Goal: Contribute content: Add original content to the website for others to see

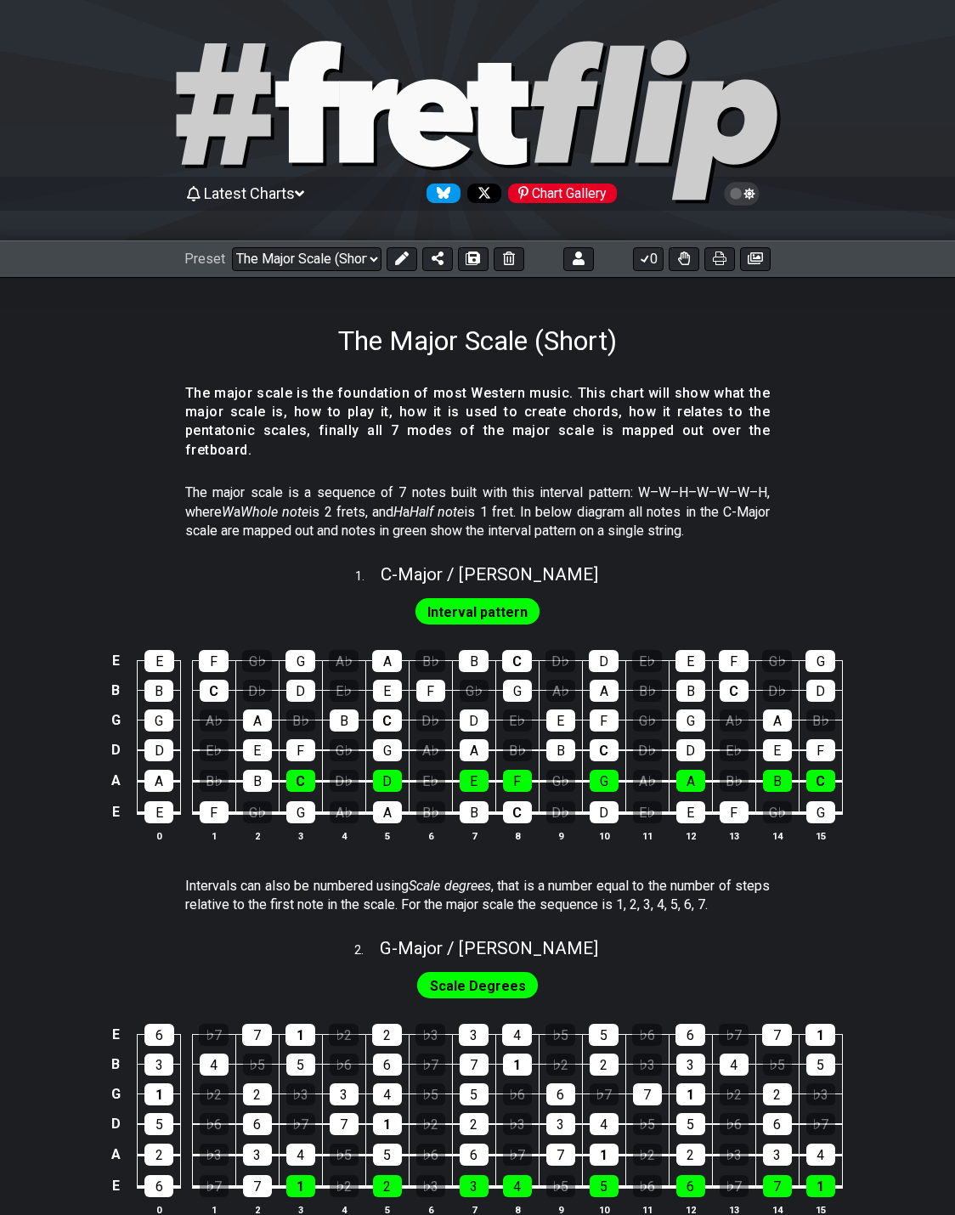
select select "/024QP1VDQ"
click at [824, 421] on section "The major scale is the foundation of most Western music. This chart will show w…" at bounding box center [477, 427] width 955 height 100
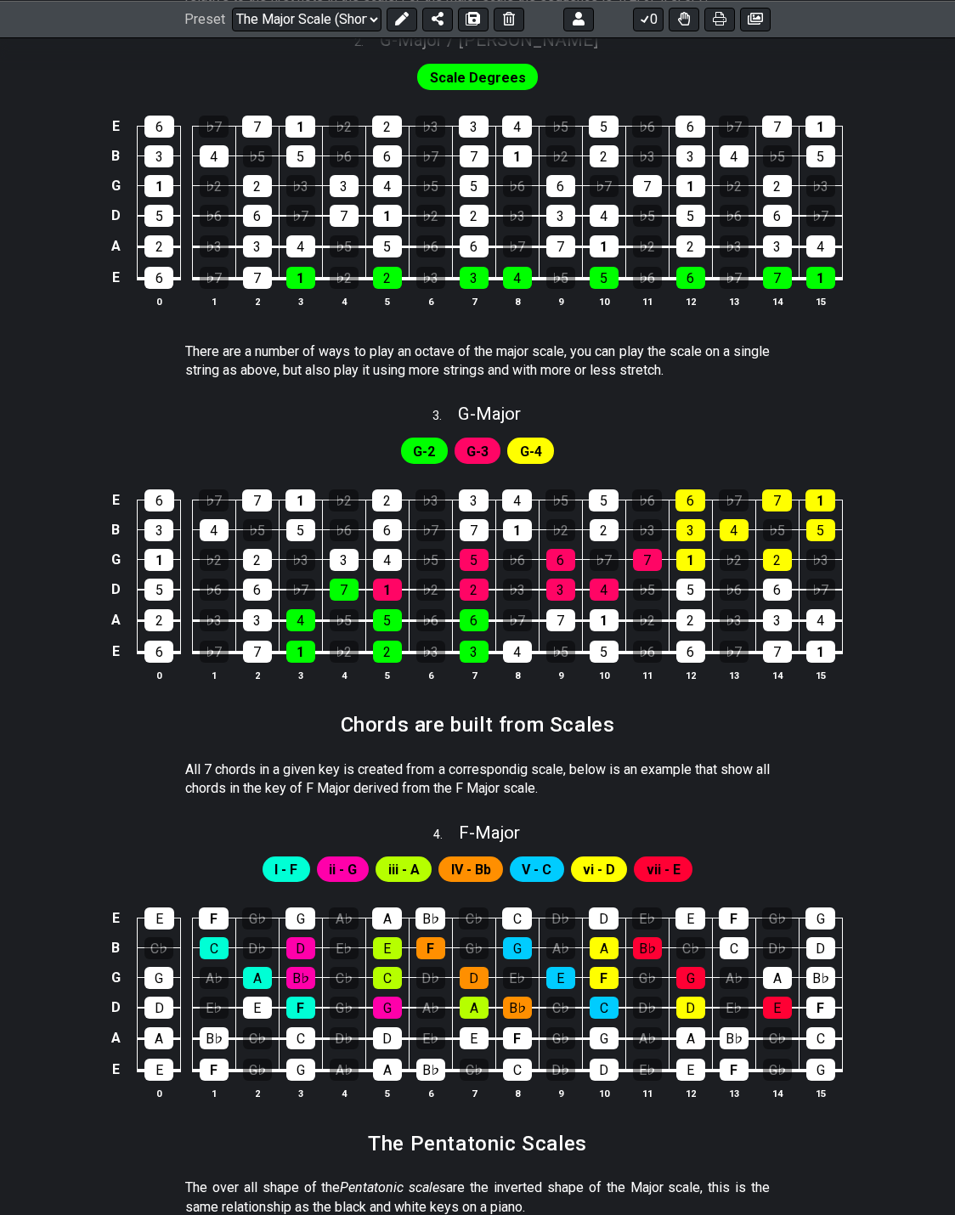
scroll to position [935, 0]
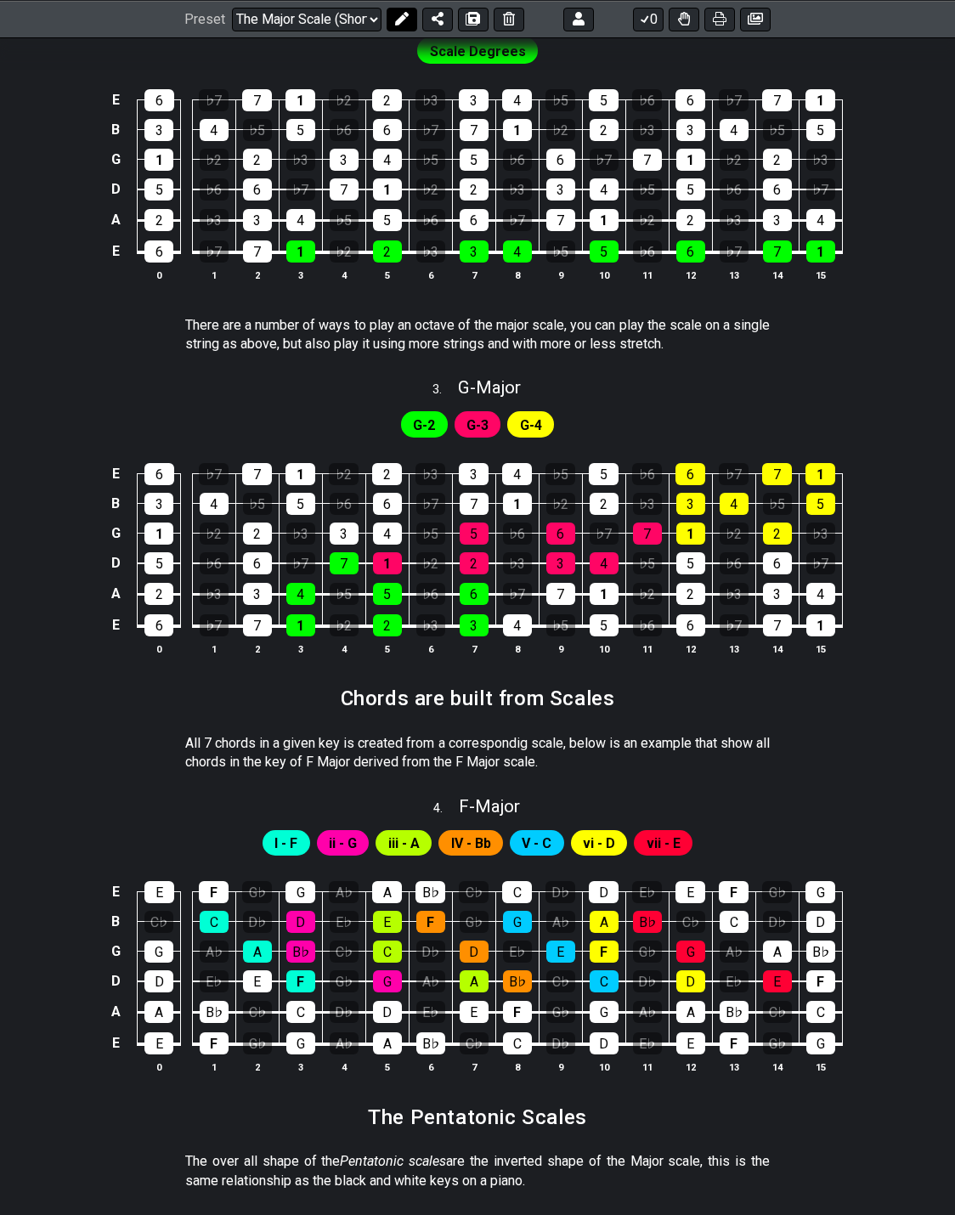
click at [404, 17] on icon at bounding box center [402, 19] width 14 height 14
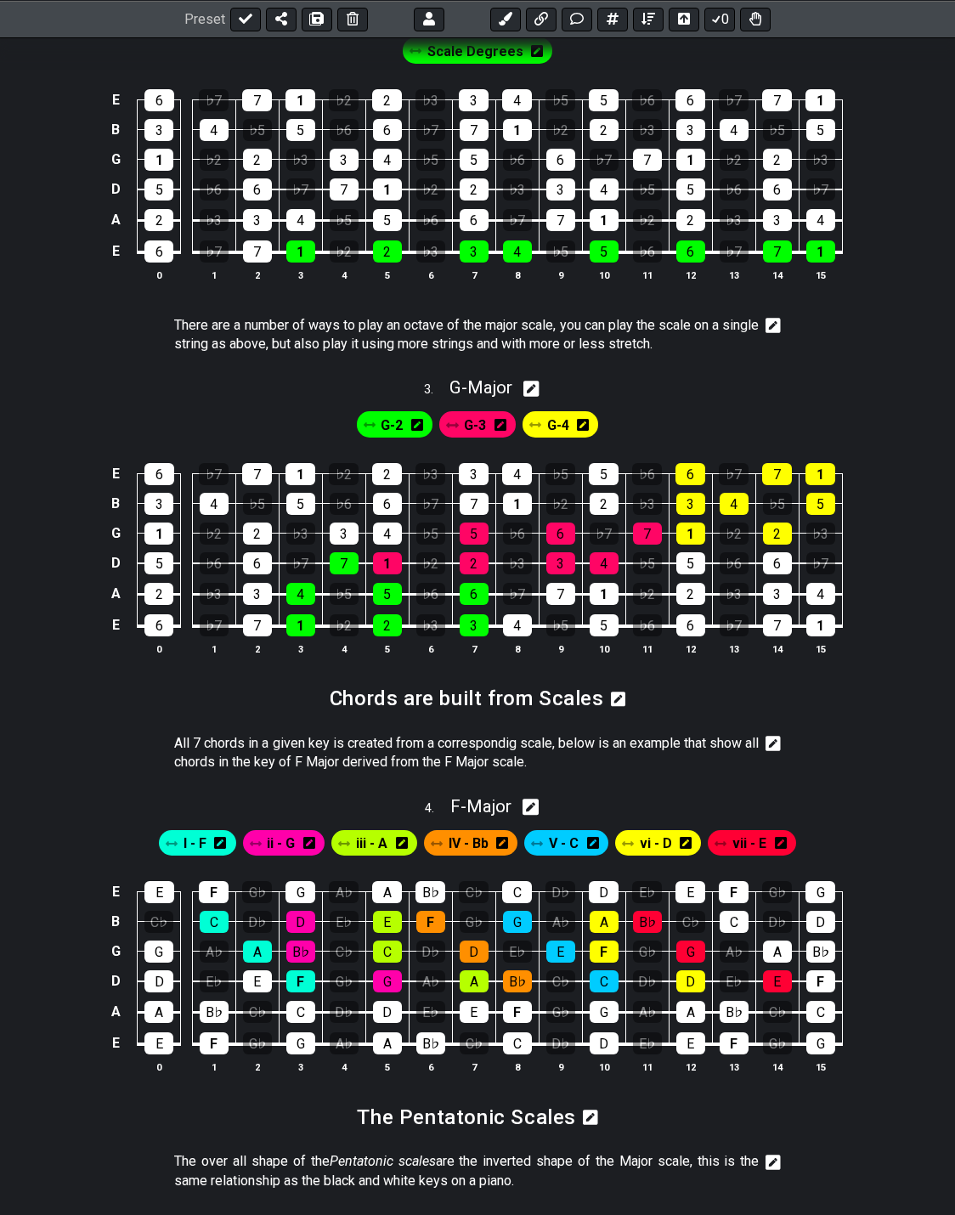
click at [768, 737] on icon at bounding box center [773, 744] width 15 height 15
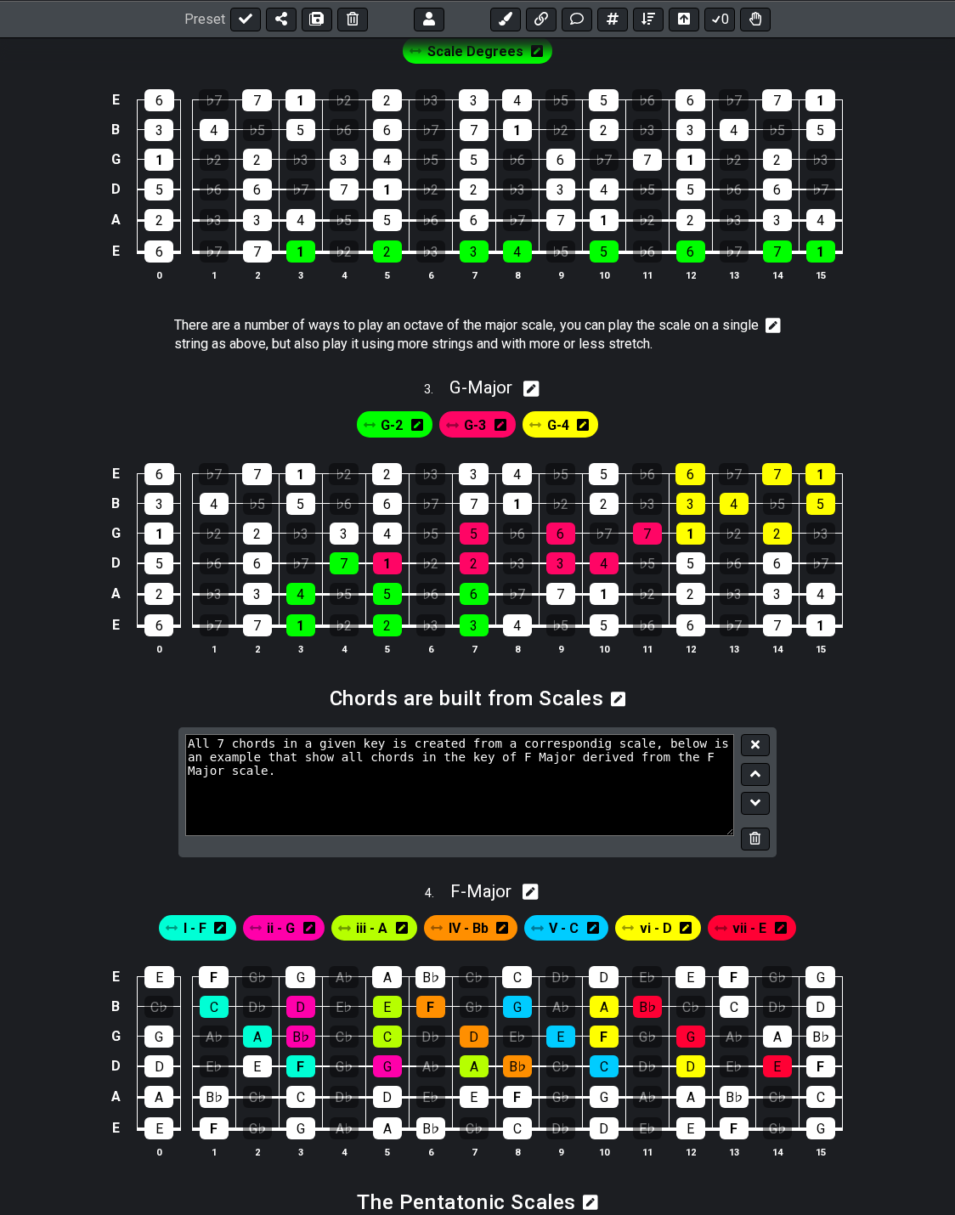
click at [486, 734] on textarea "All 7 chords in a given key is created from a correspondig scale, below is an e…" at bounding box center [459, 785] width 549 height 102
type textarea "All 7 chords in a given key is created from a correspondig scale, below is an e…"
click at [754, 740] on icon at bounding box center [755, 744] width 8 height 8
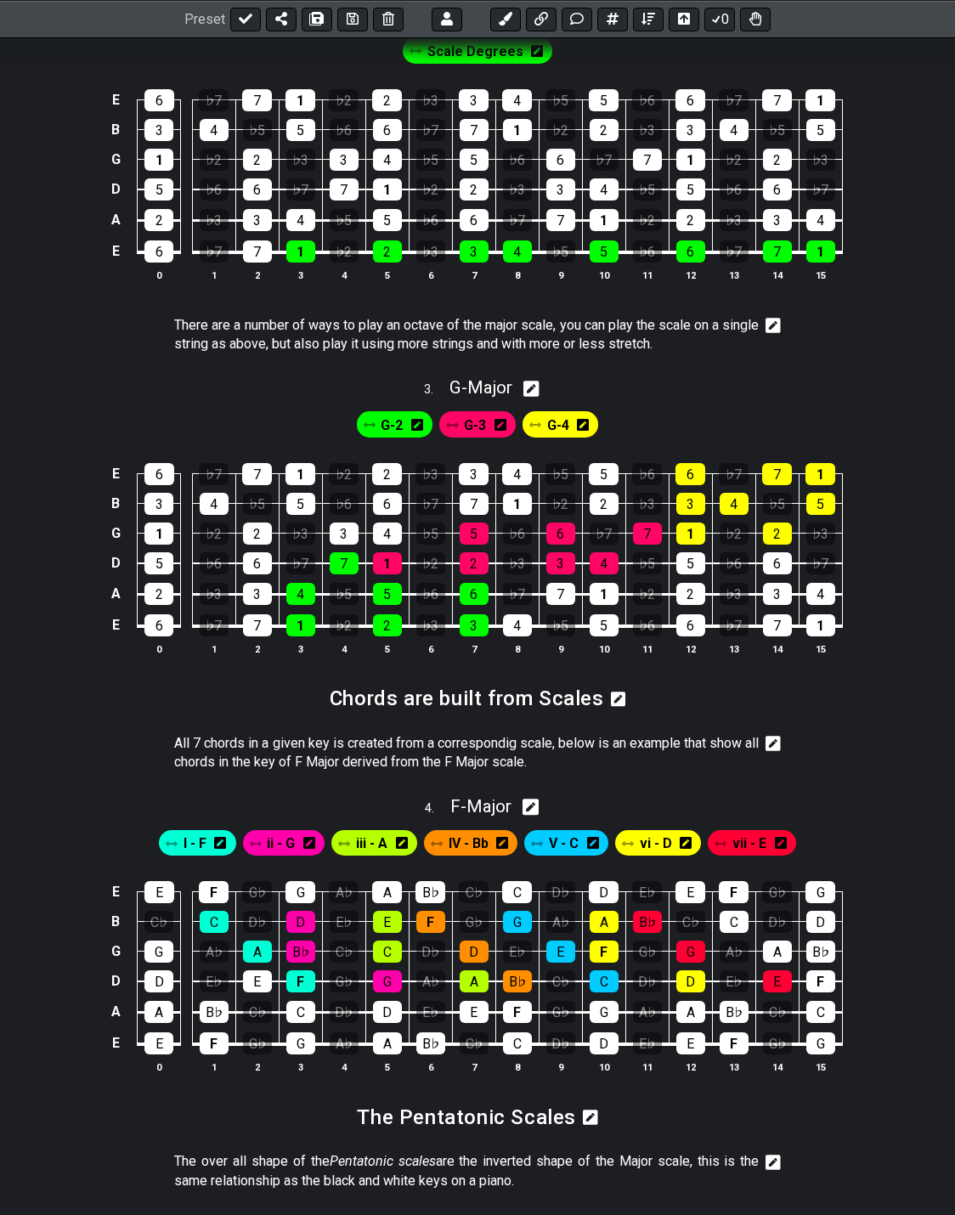
click at [769, 737] on icon at bounding box center [773, 744] width 15 height 15
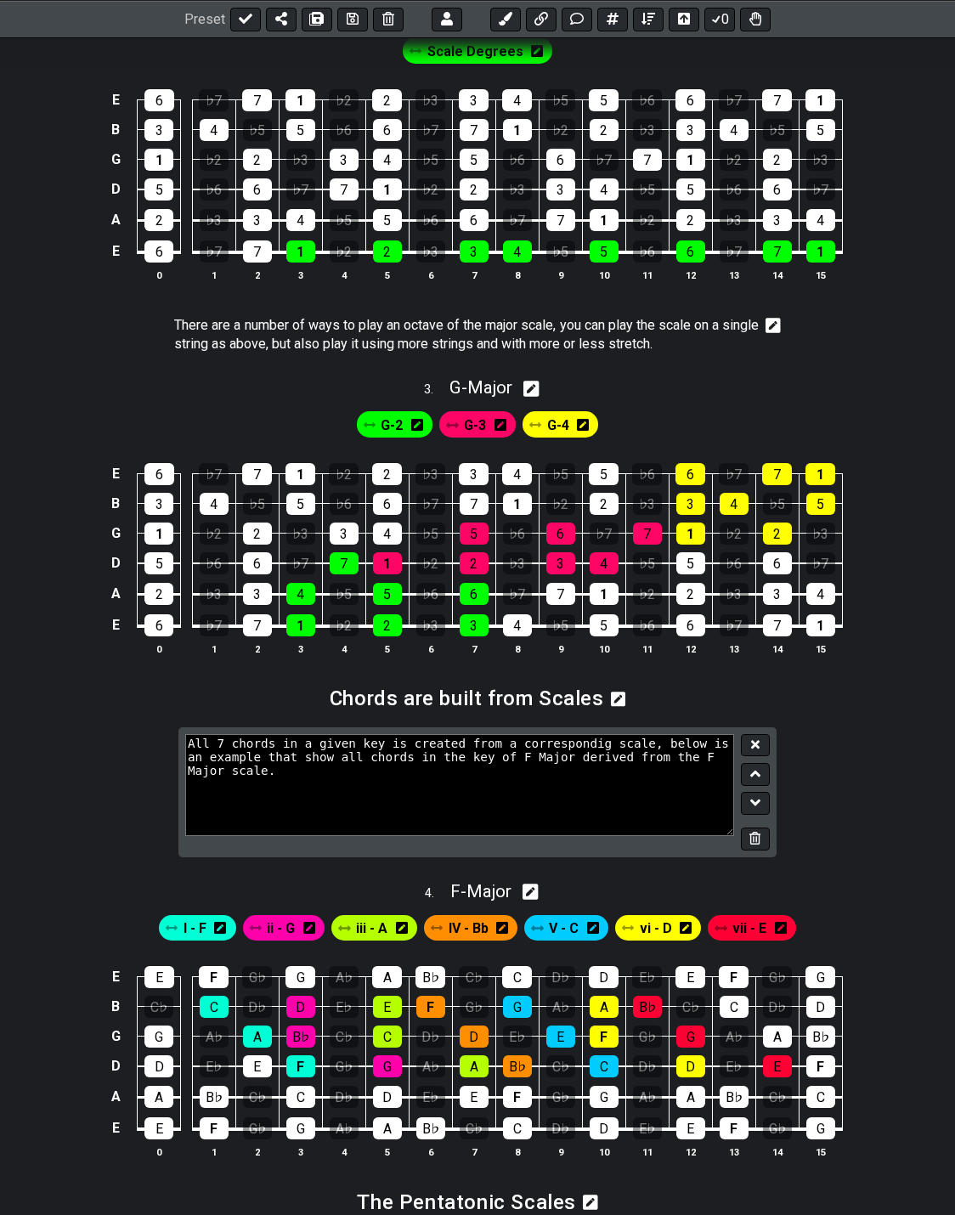
click at [520, 739] on textarea "All 7 chords in a given key is created from a correspondig scale, below is an e…" at bounding box center [459, 785] width 549 height 102
click at [490, 734] on textarea "All 7 chords in a given key is created from a correspondig scale, below is an e…" at bounding box center [459, 785] width 549 height 102
type textarea "All 7 chords in a given key is created from its correspondig scale, below is an…"
click at [755, 738] on icon at bounding box center [755, 744] width 8 height 13
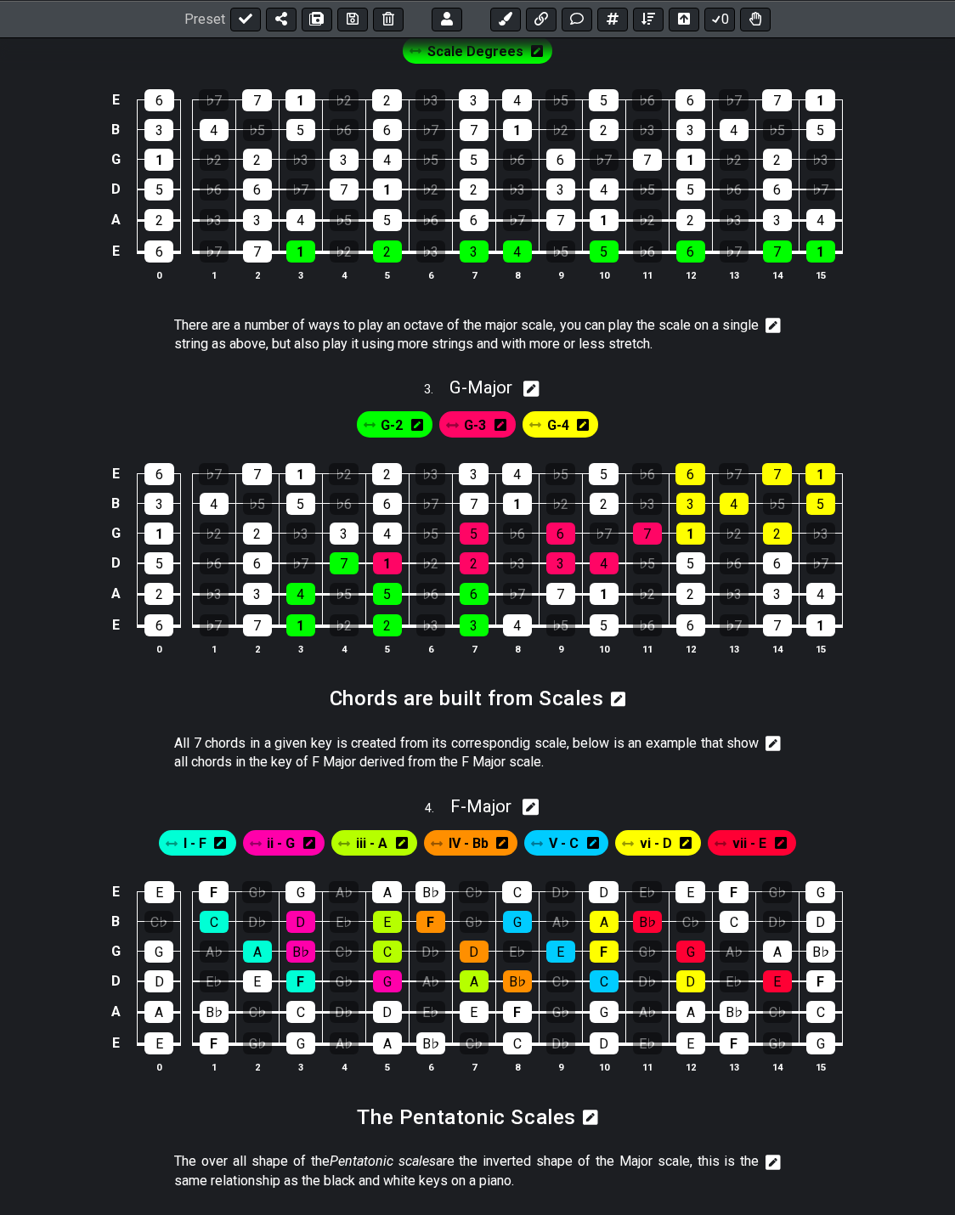
click at [771, 737] on icon at bounding box center [773, 744] width 15 height 15
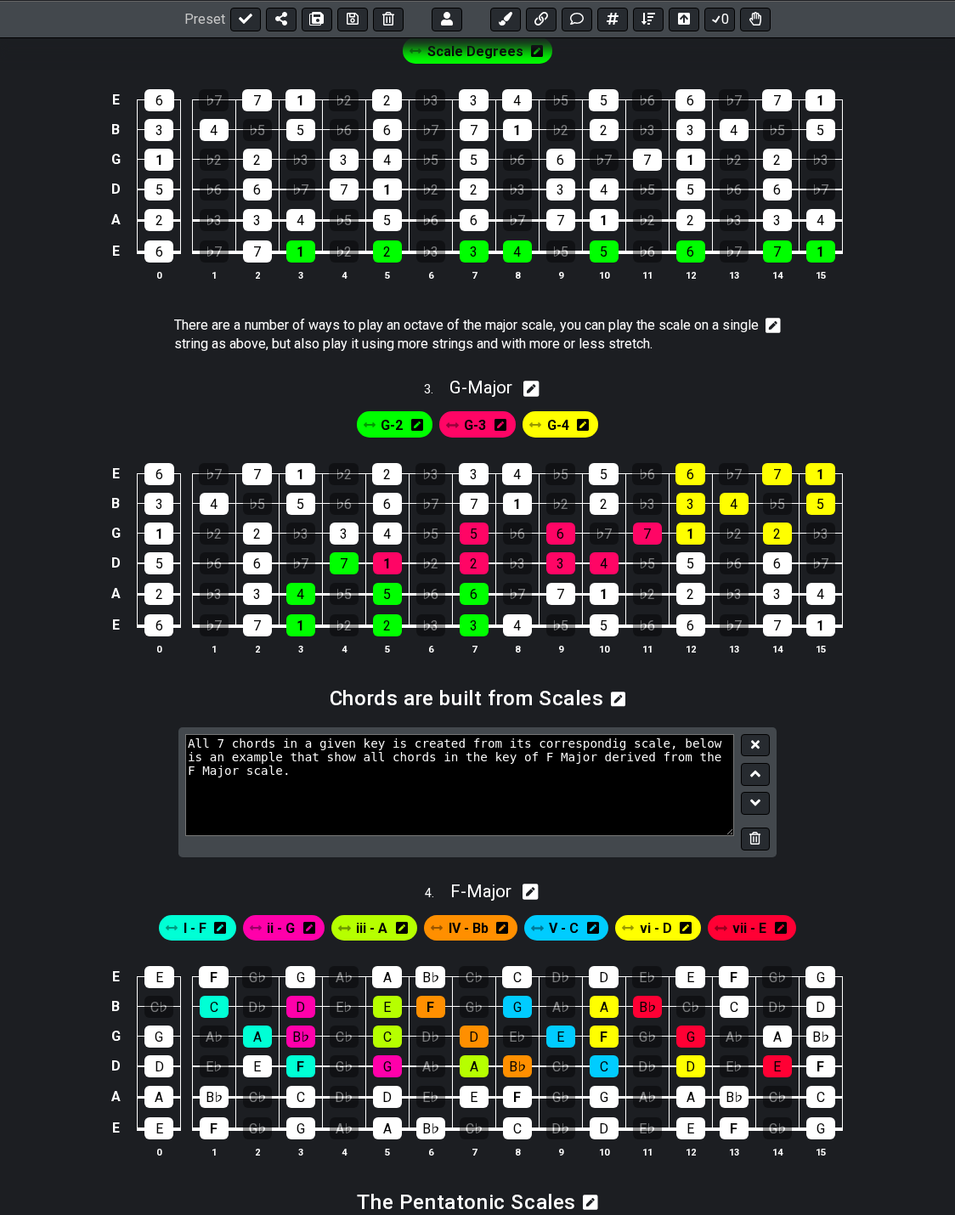
click at [578, 741] on textarea "All 7 chords in a given key is created from its correspondig scale, below is an…" at bounding box center [459, 785] width 549 height 102
type textarea "All 7 chords in a given key is created from its correspondig scale, below is an…"
click at [748, 734] on button at bounding box center [755, 745] width 29 height 23
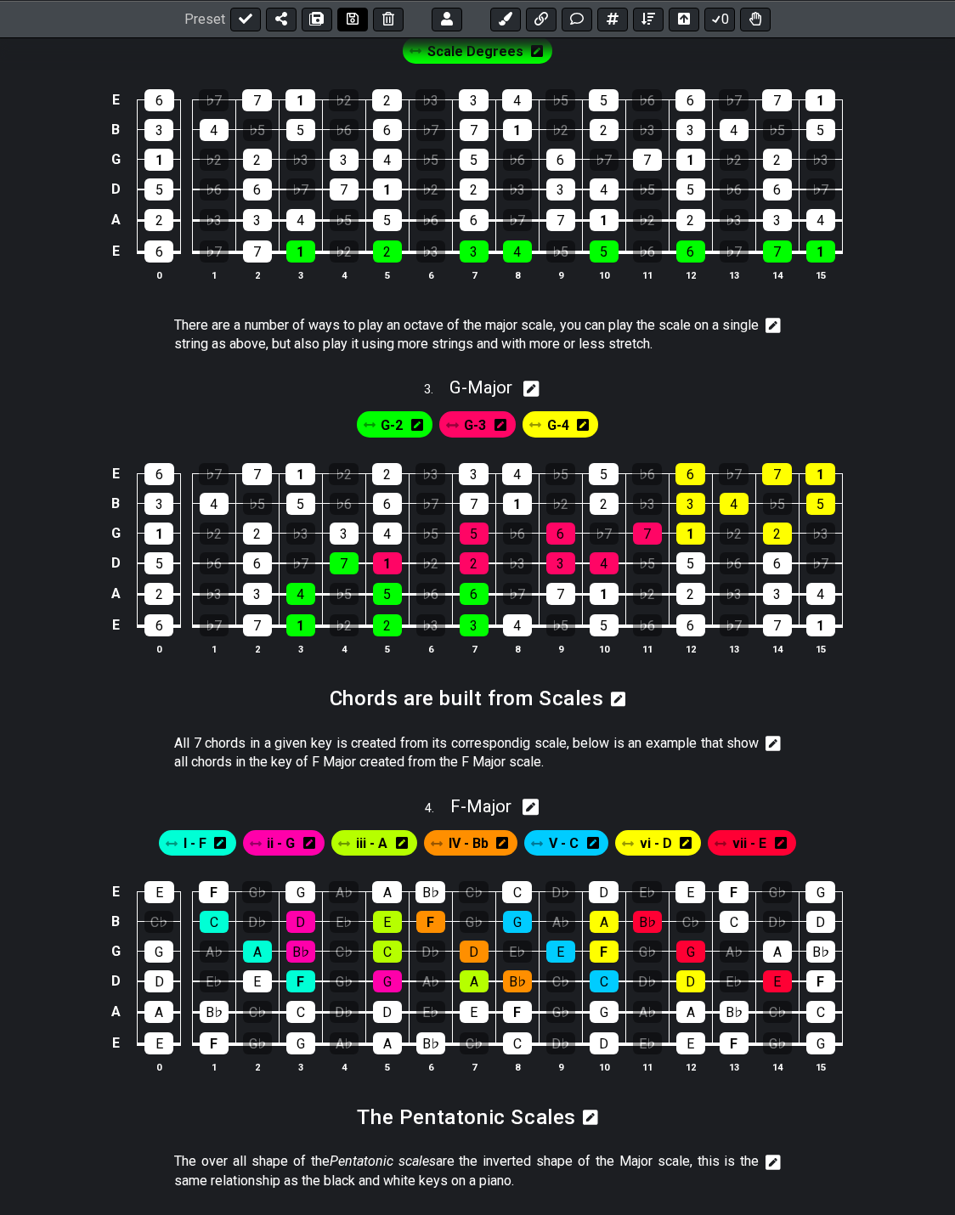
click at [348, 13] on icon at bounding box center [353, 19] width 12 height 14
click at [245, 15] on icon at bounding box center [246, 19] width 14 height 14
select select "/024QP1VDQ"
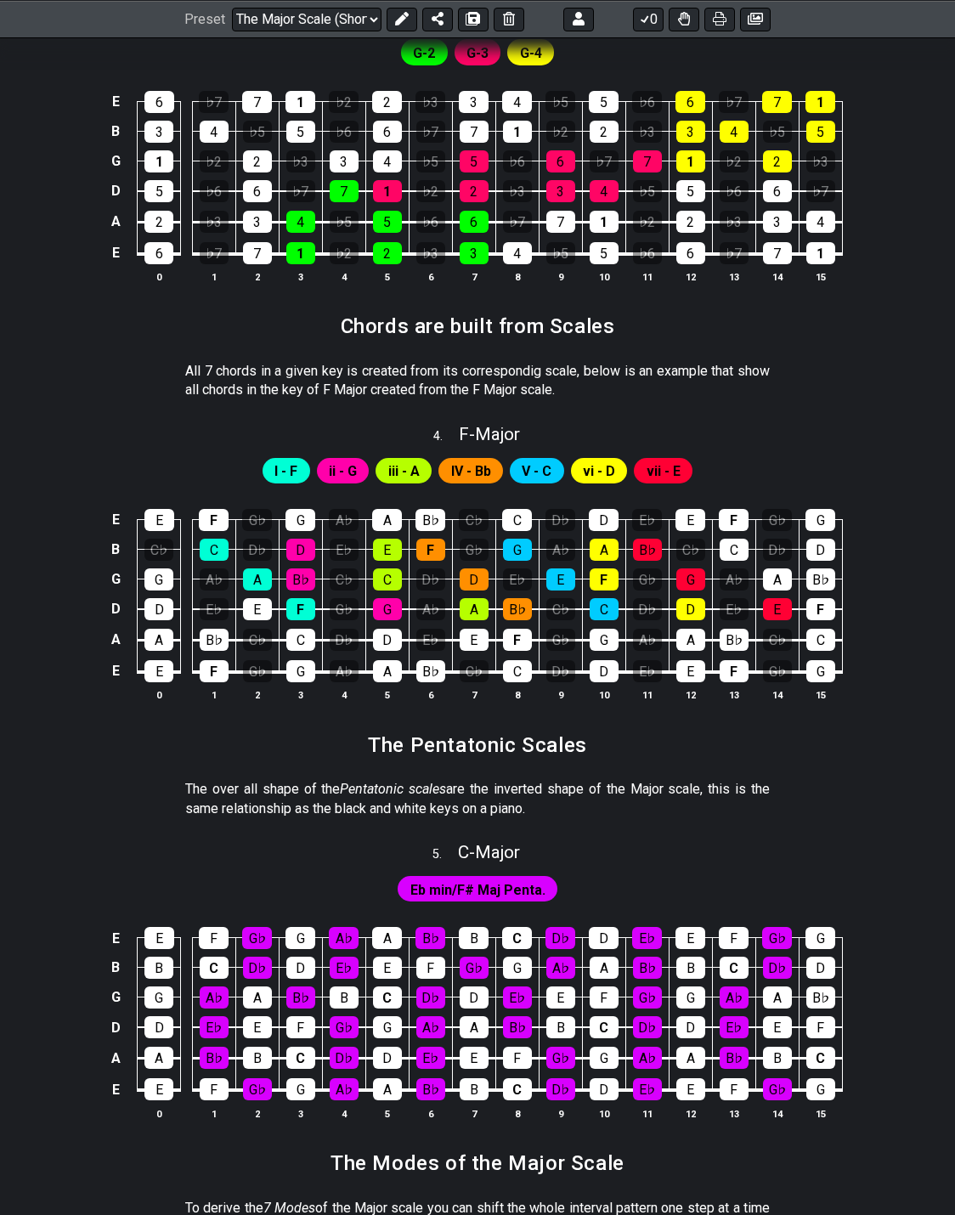
scroll to position [1360, 0]
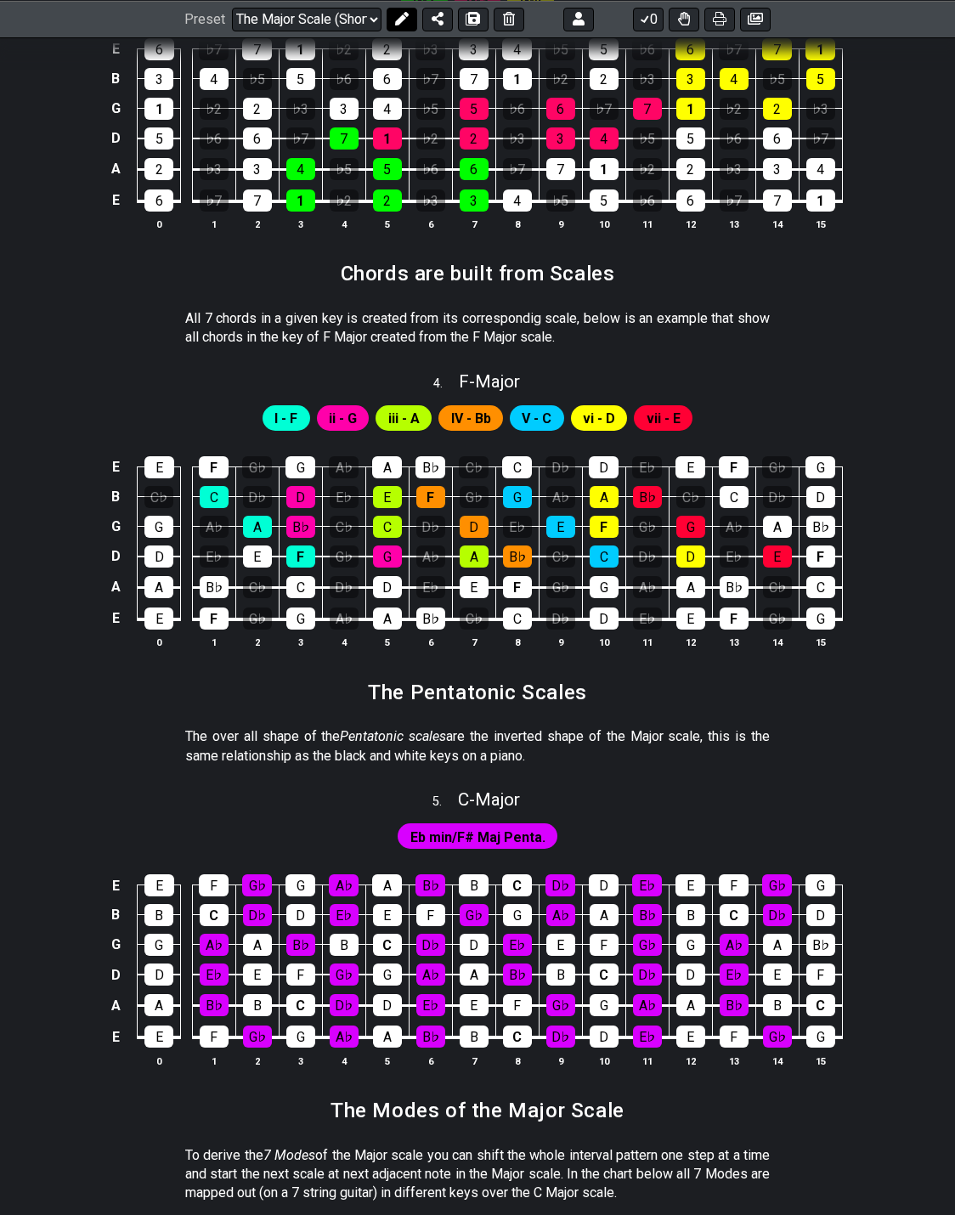
click at [399, 23] on icon at bounding box center [402, 19] width 14 height 14
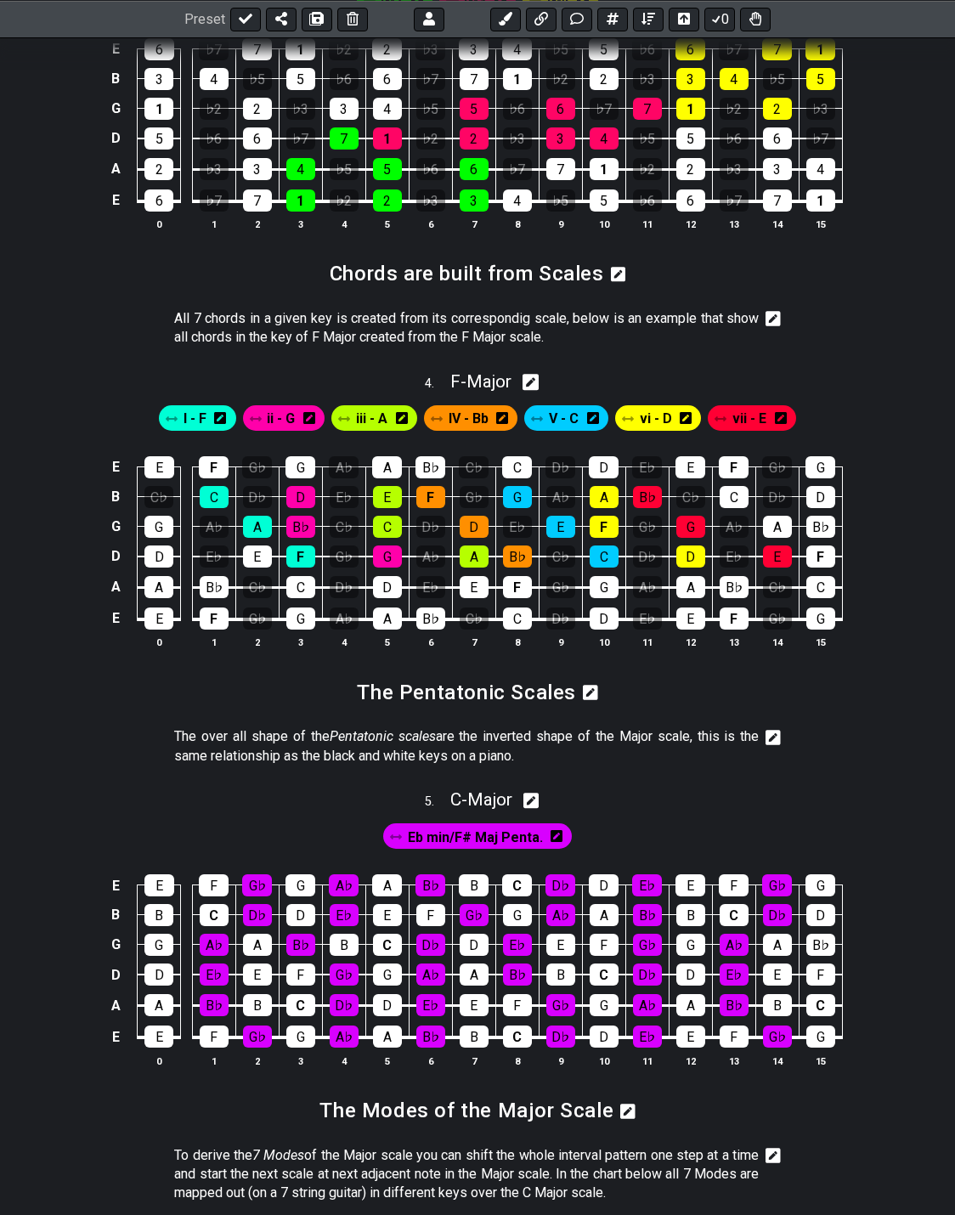
click at [778, 730] on icon at bounding box center [773, 737] width 15 height 15
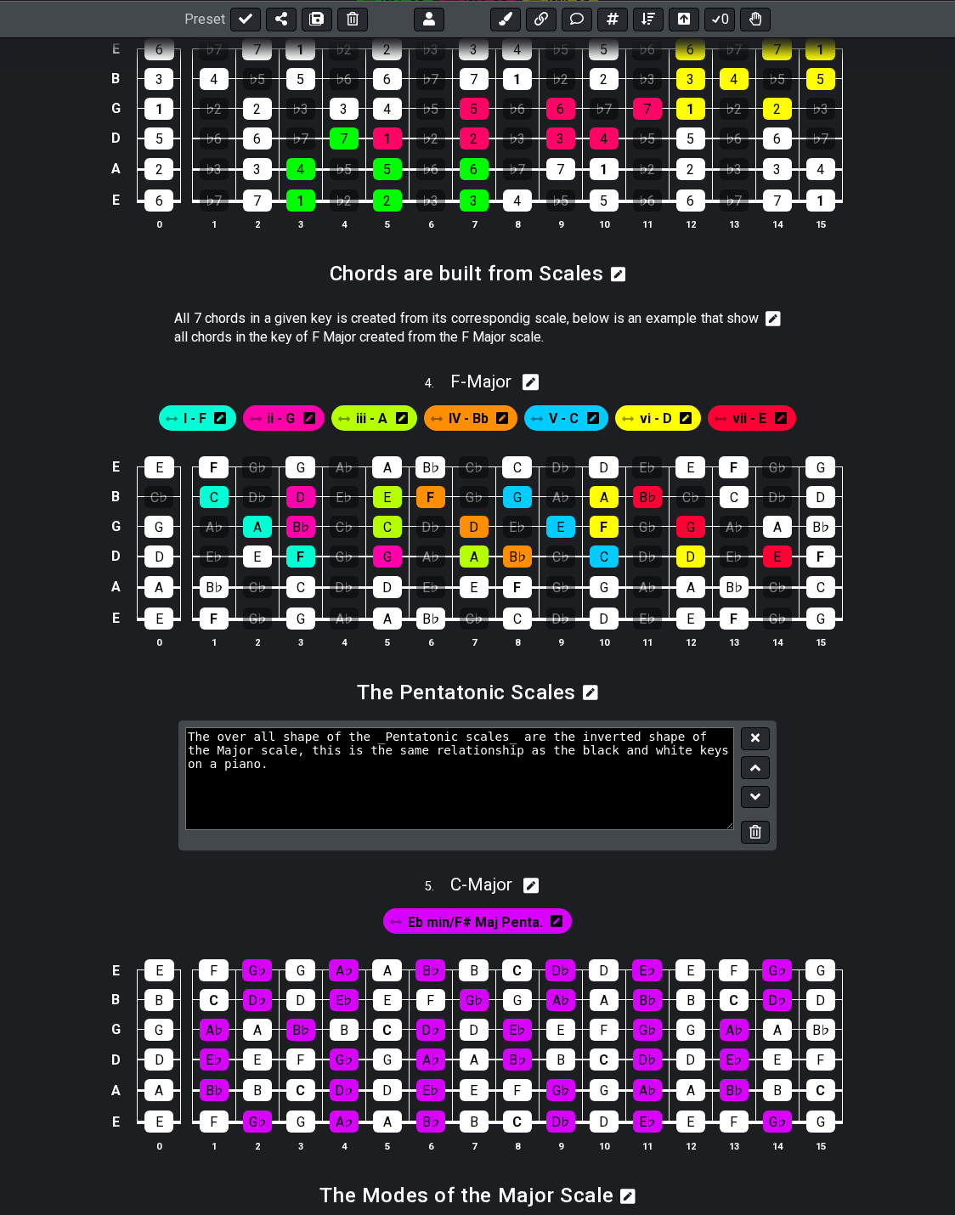
click at [489, 727] on textarea "The over all shape of the _Pentatonic scales_ are the inverted shape of the Maj…" at bounding box center [459, 778] width 549 height 102
click at [597, 727] on textarea "The over all shape of the _Pentatonic scales_ is the inverted shape of the Majo…" at bounding box center [459, 778] width 549 height 102
type textarea "The over all shape of the _Pentatonic scales_ is the inverted over all shape of…"
click at [758, 734] on icon at bounding box center [755, 738] width 8 height 8
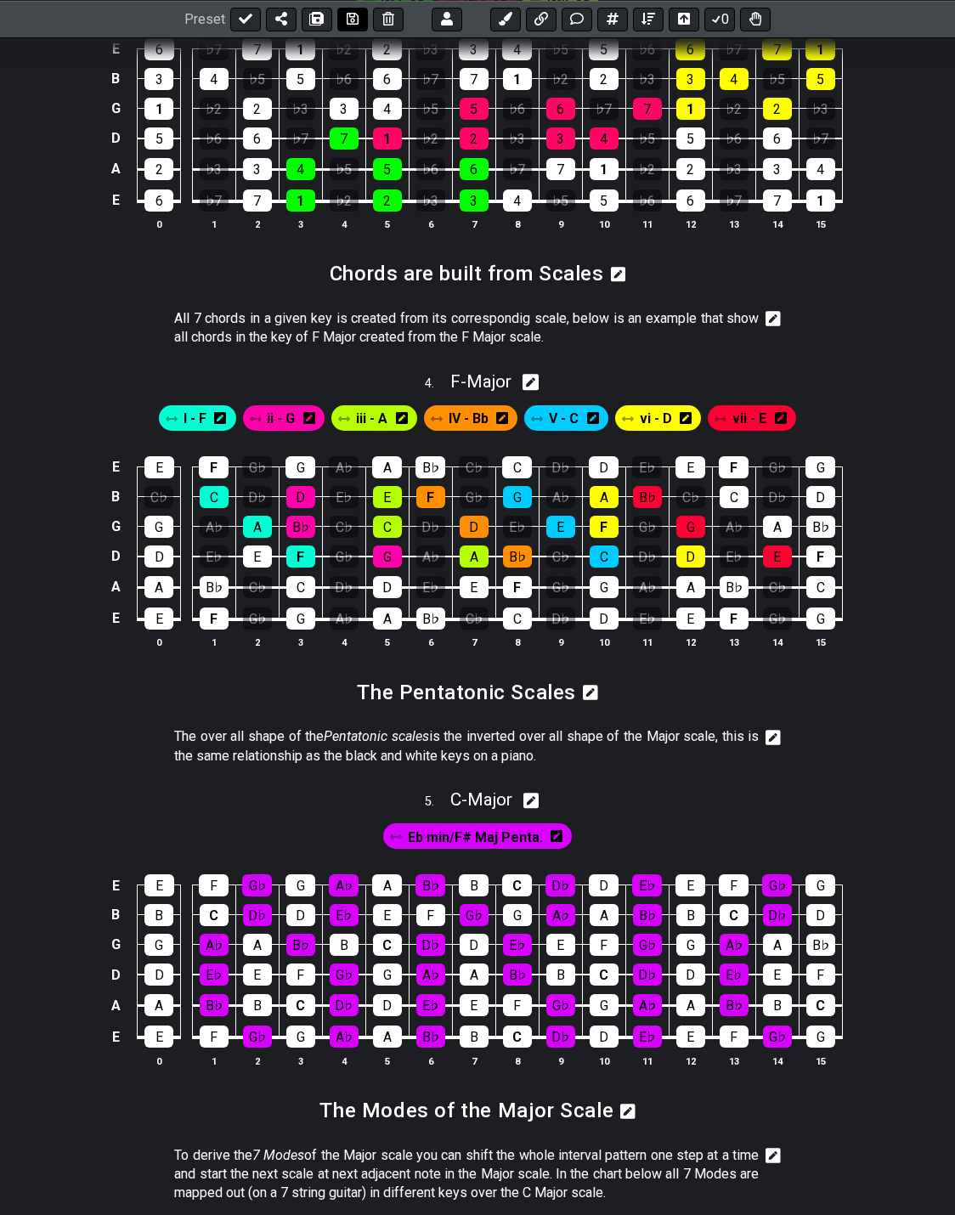
click at [348, 21] on icon at bounding box center [353, 19] width 12 height 14
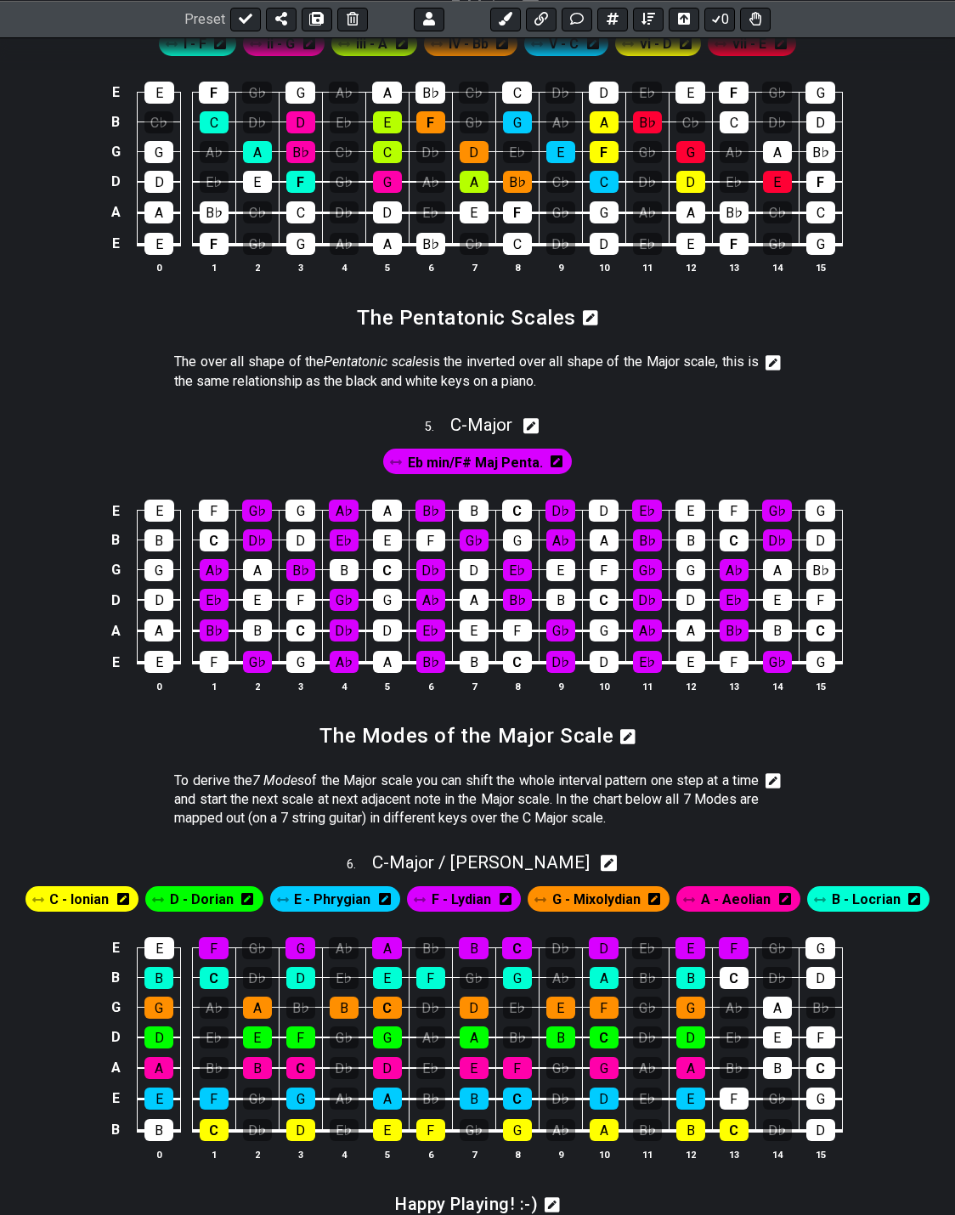
scroll to position [1784, 0]
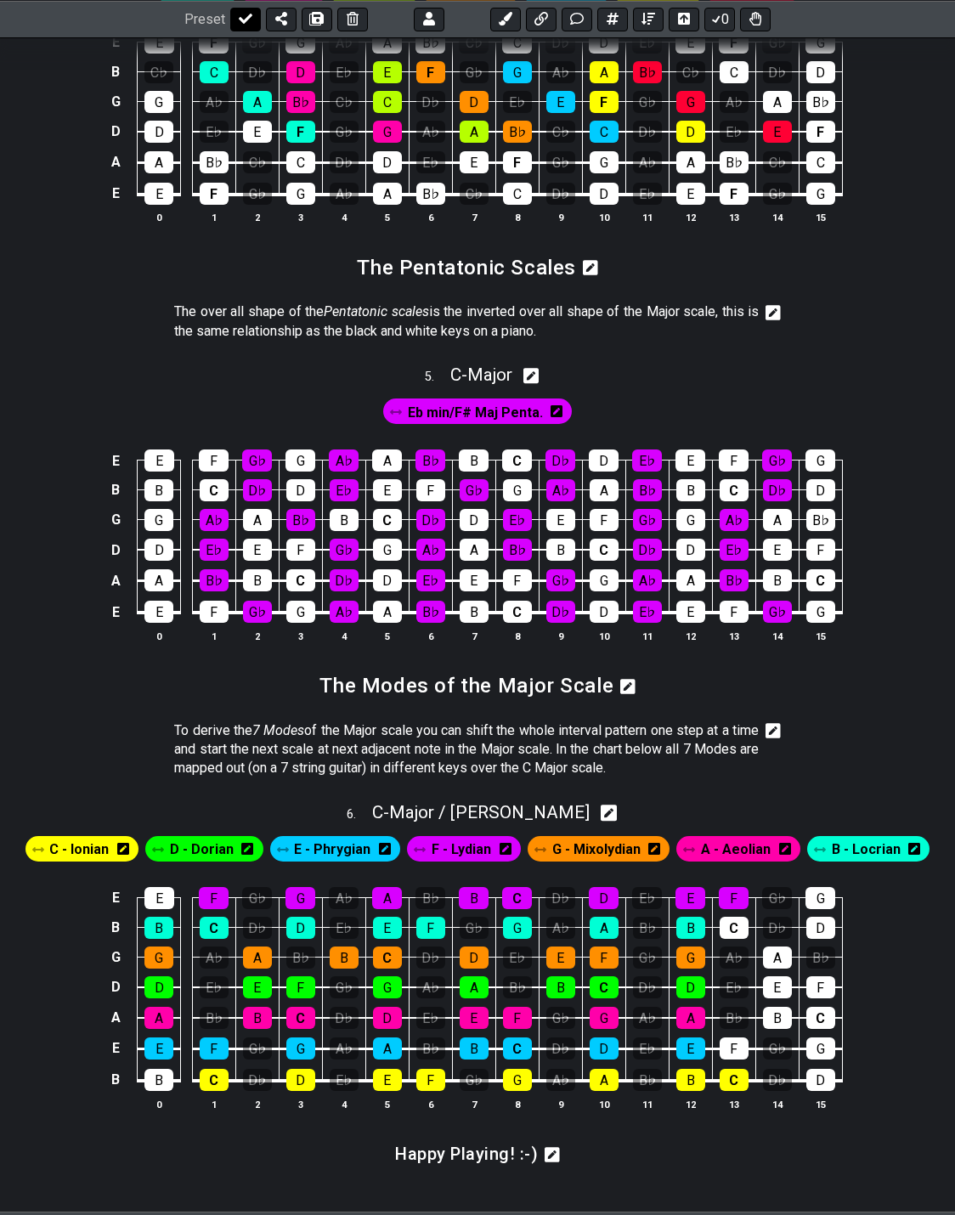
click at [245, 20] on icon at bounding box center [246, 19] width 14 height 10
select select "/024QP1VDQ"
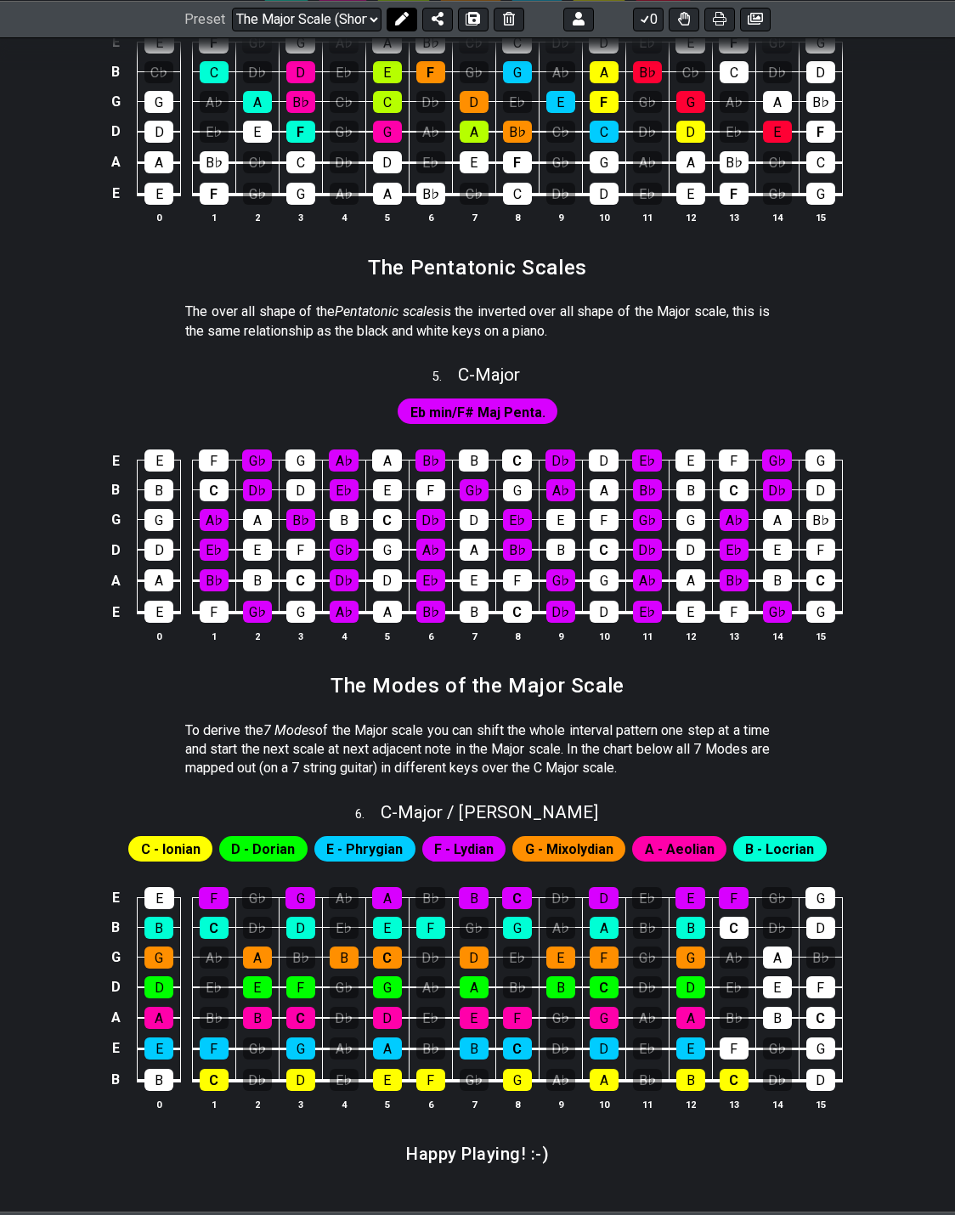
click at [395, 21] on icon at bounding box center [402, 19] width 14 height 14
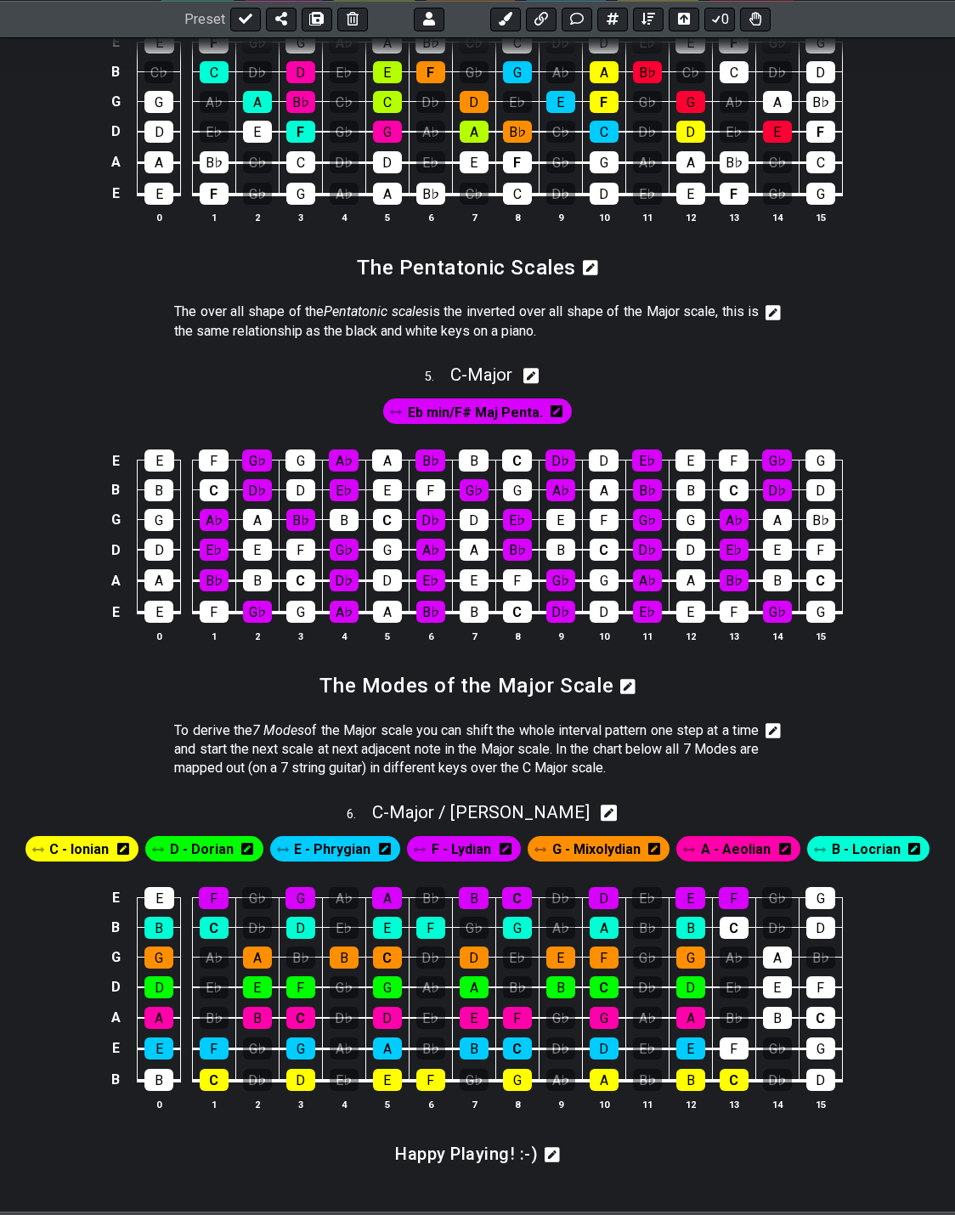
click at [776, 723] on icon at bounding box center [773, 730] width 15 height 15
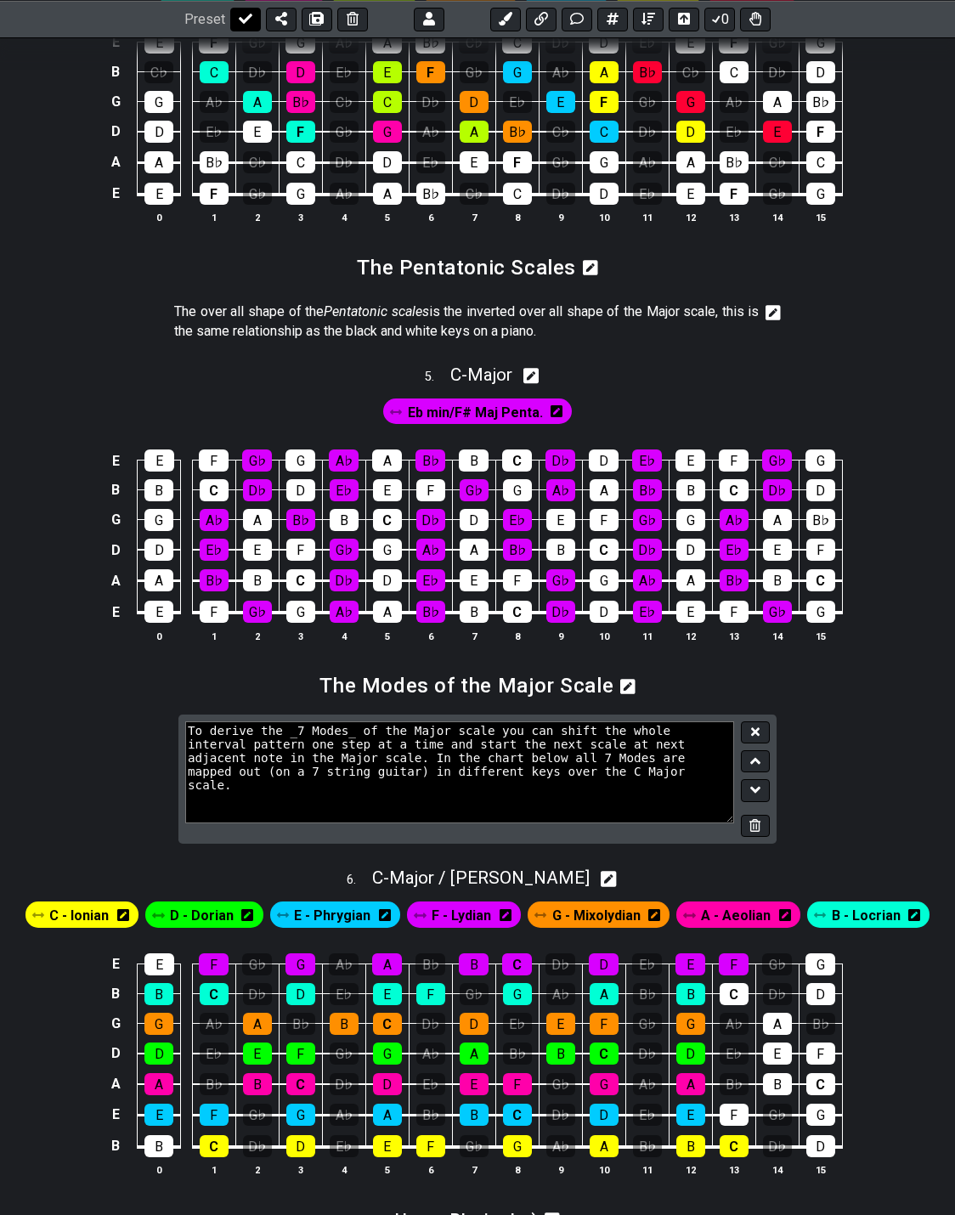
click at [239, 22] on icon at bounding box center [246, 19] width 14 height 14
select select "/024QP1VDQ"
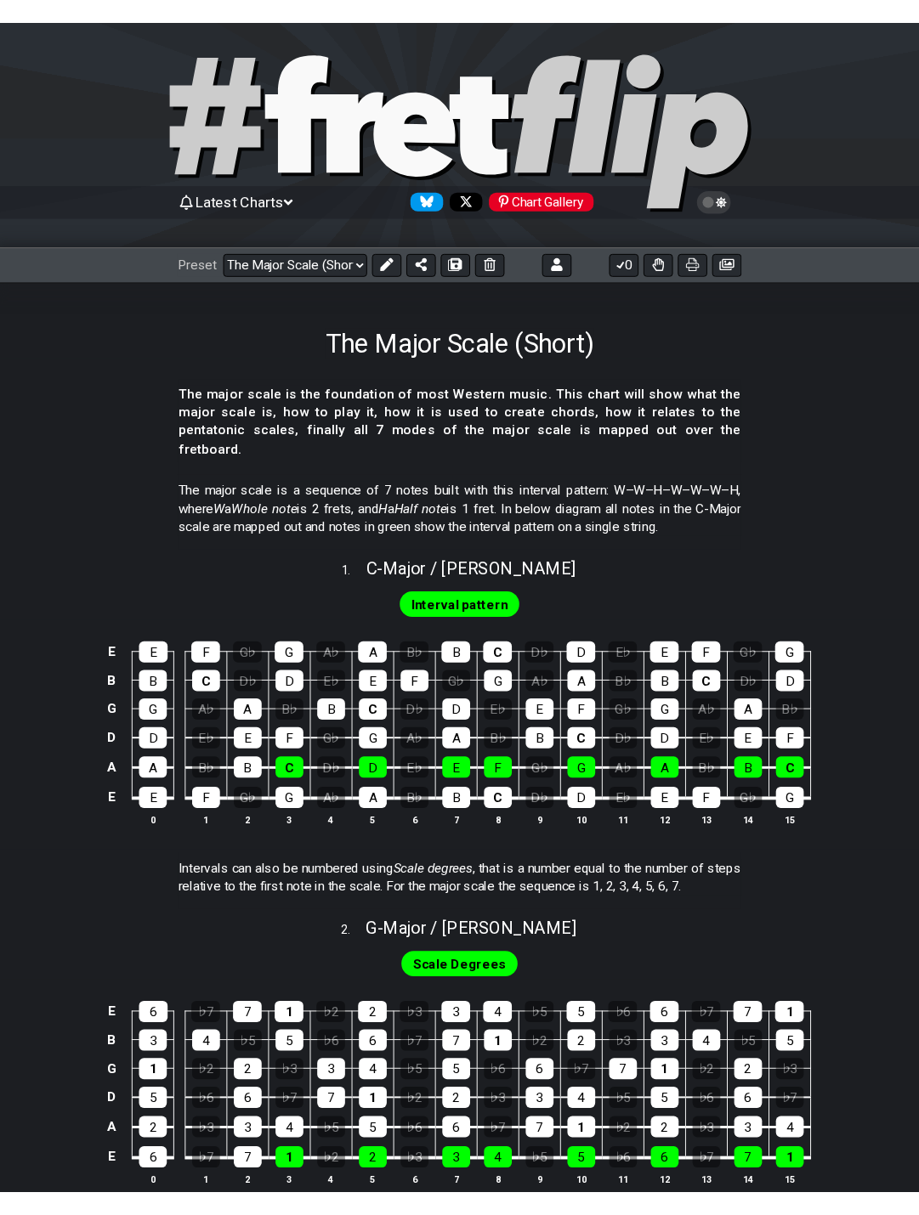
scroll to position [0, 0]
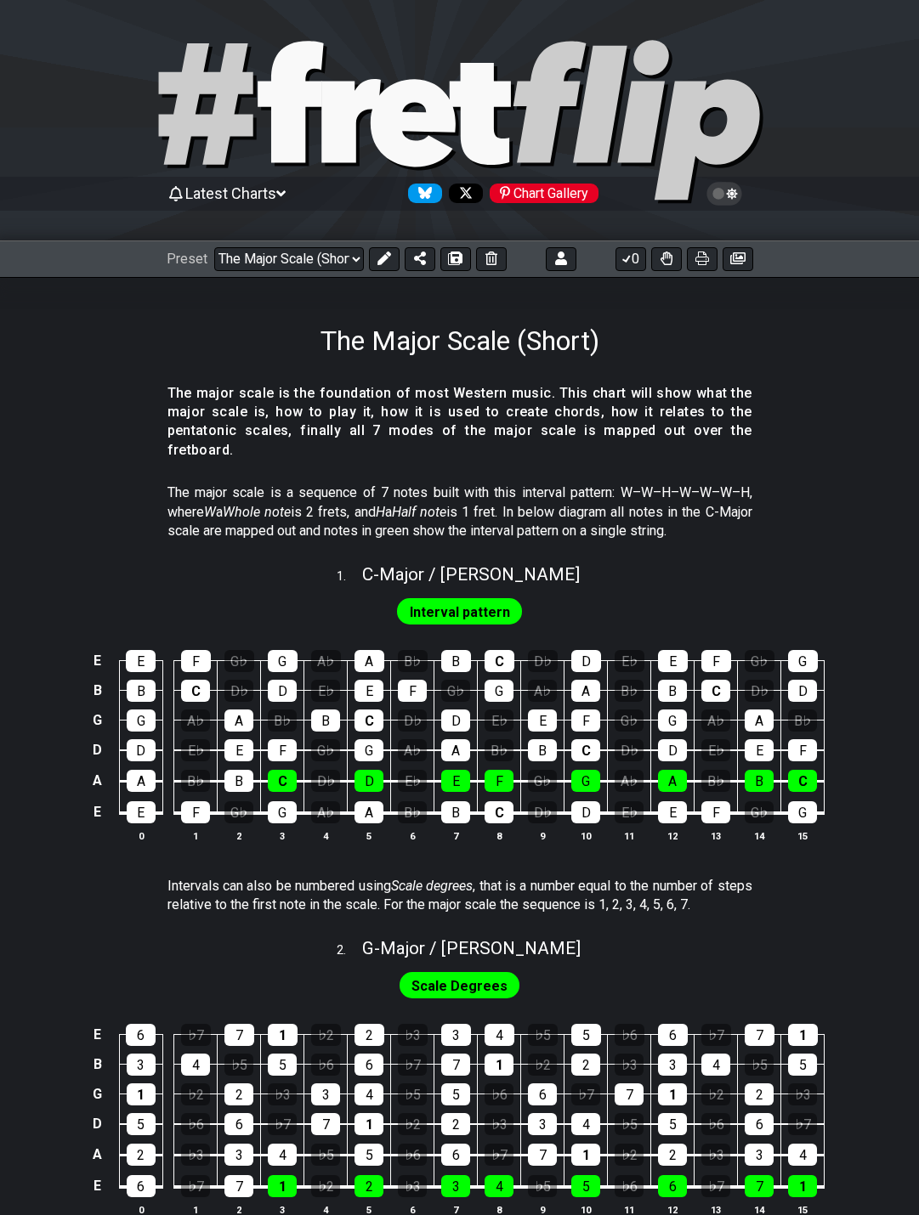
click at [647, 587] on div "Interval pattern" at bounding box center [459, 607] width 919 height 41
click at [292, 127] on icon at bounding box center [289, 102] width 65 height 122
select select "C"
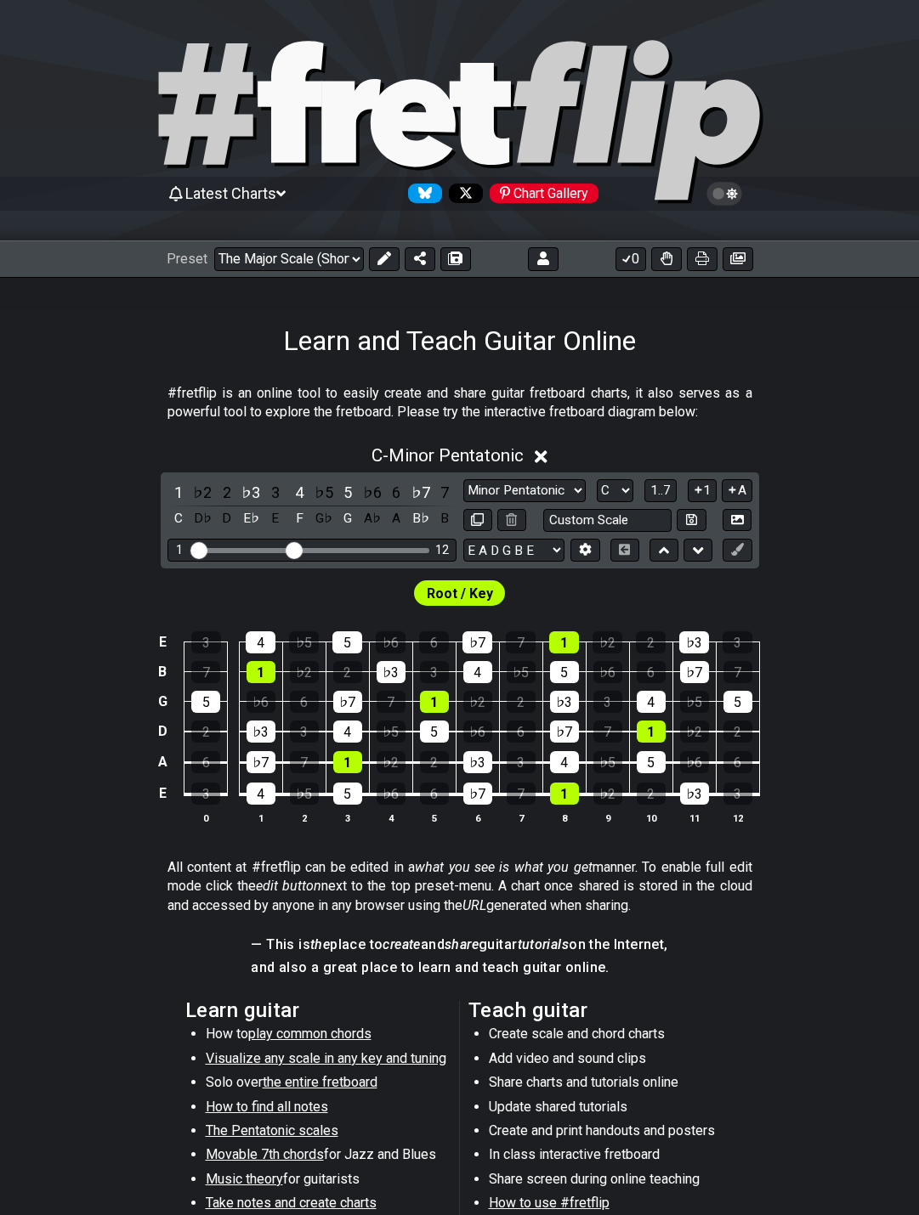
select select "/welcome"
click at [658, 489] on span "1..7" at bounding box center [660, 490] width 20 height 15
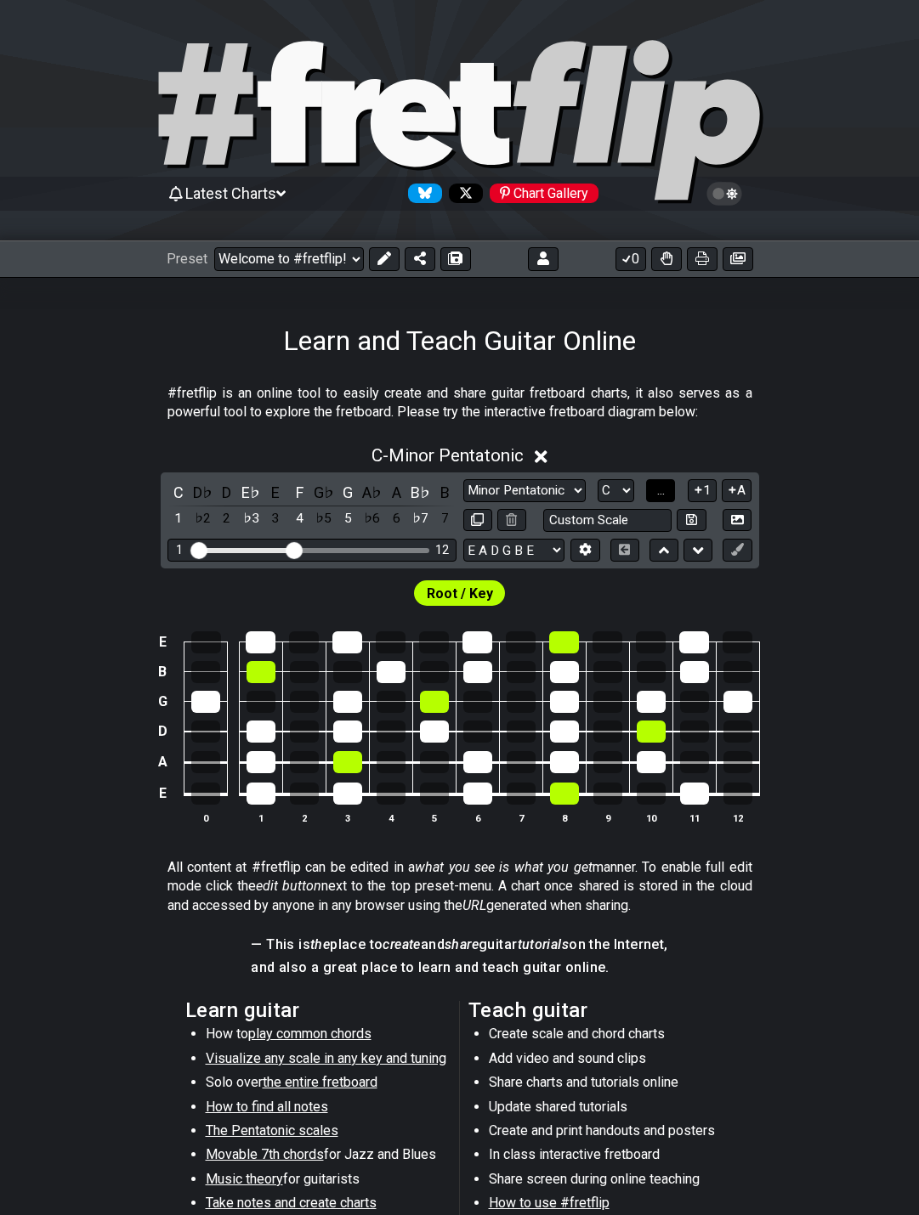
click at [658, 489] on span "..." at bounding box center [661, 490] width 8 height 15
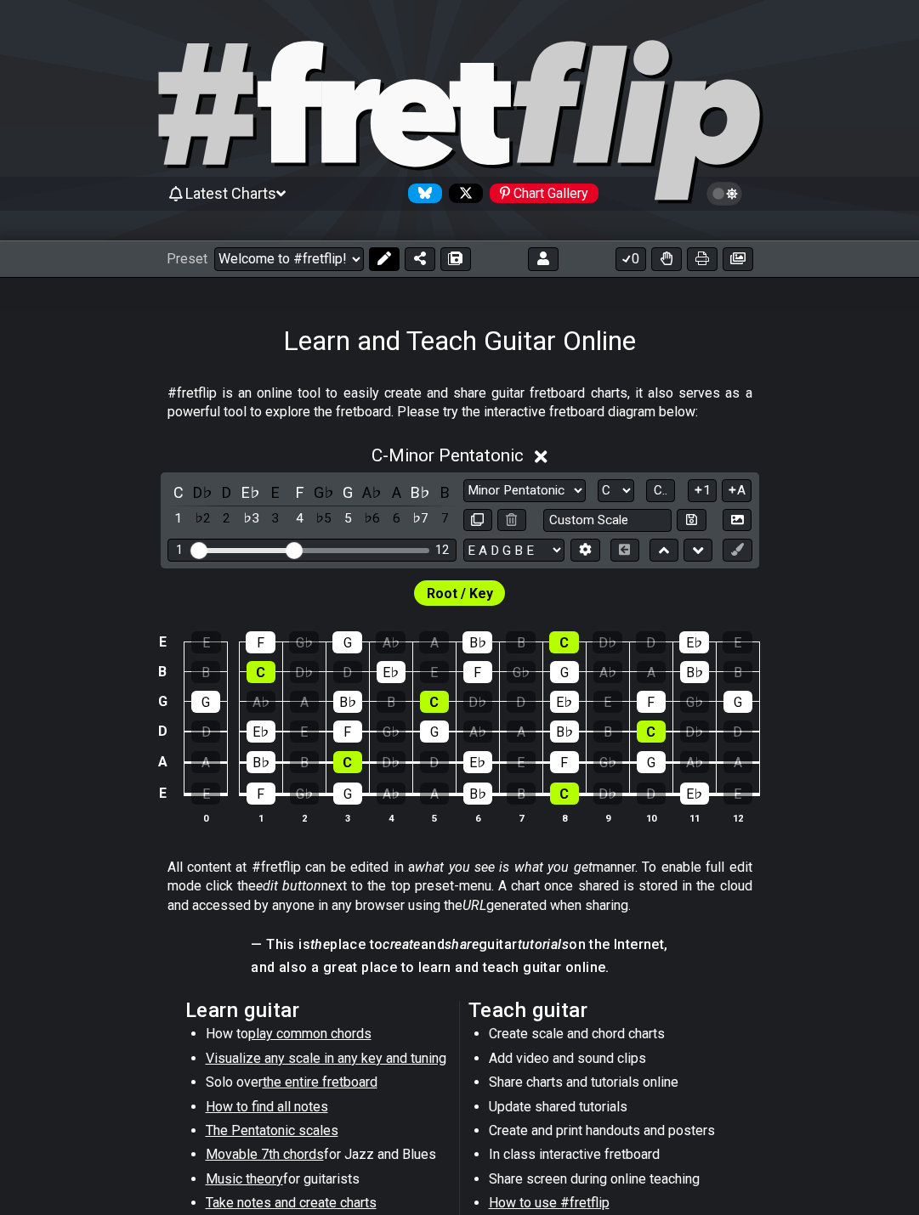
click at [377, 259] on icon at bounding box center [384, 259] width 14 height 14
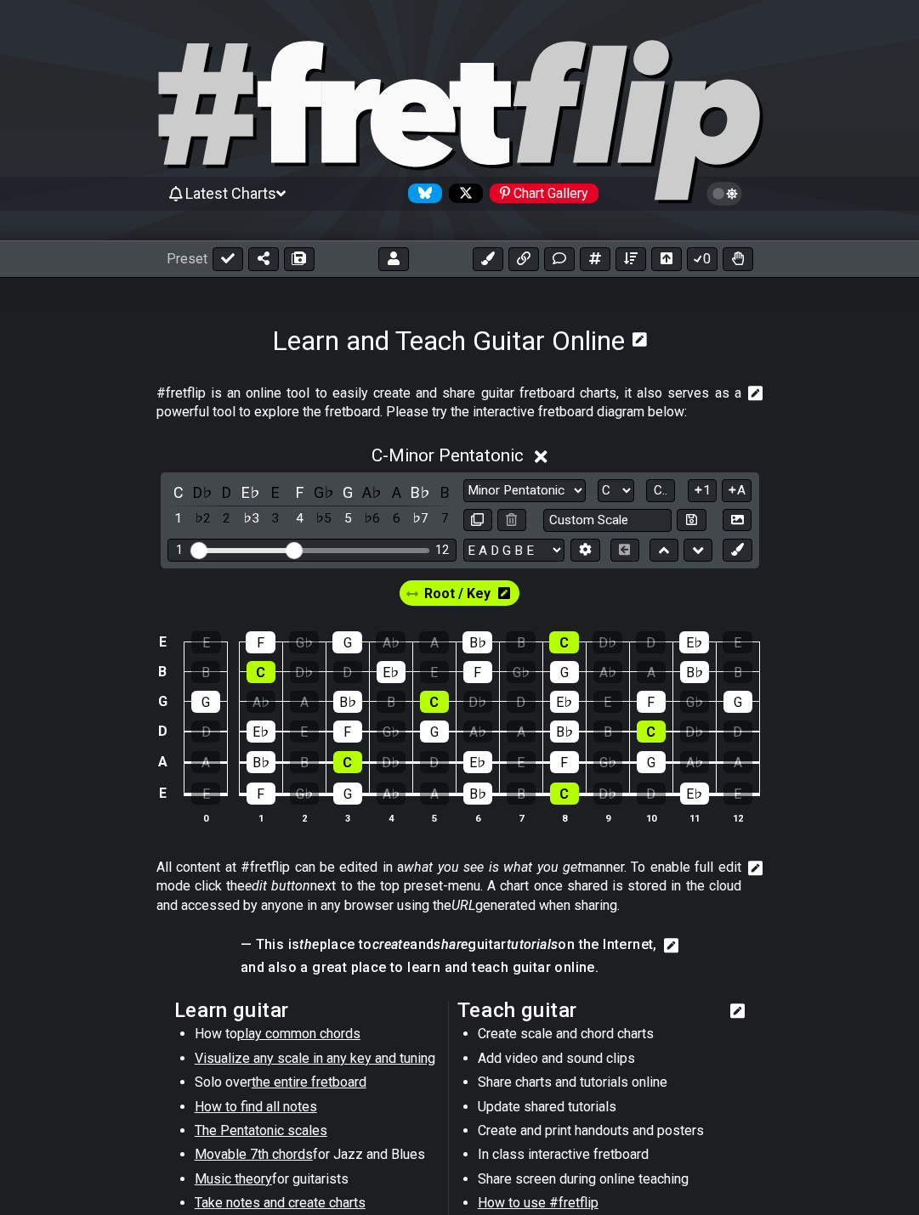
click at [679, 947] on icon at bounding box center [671, 945] width 15 height 15
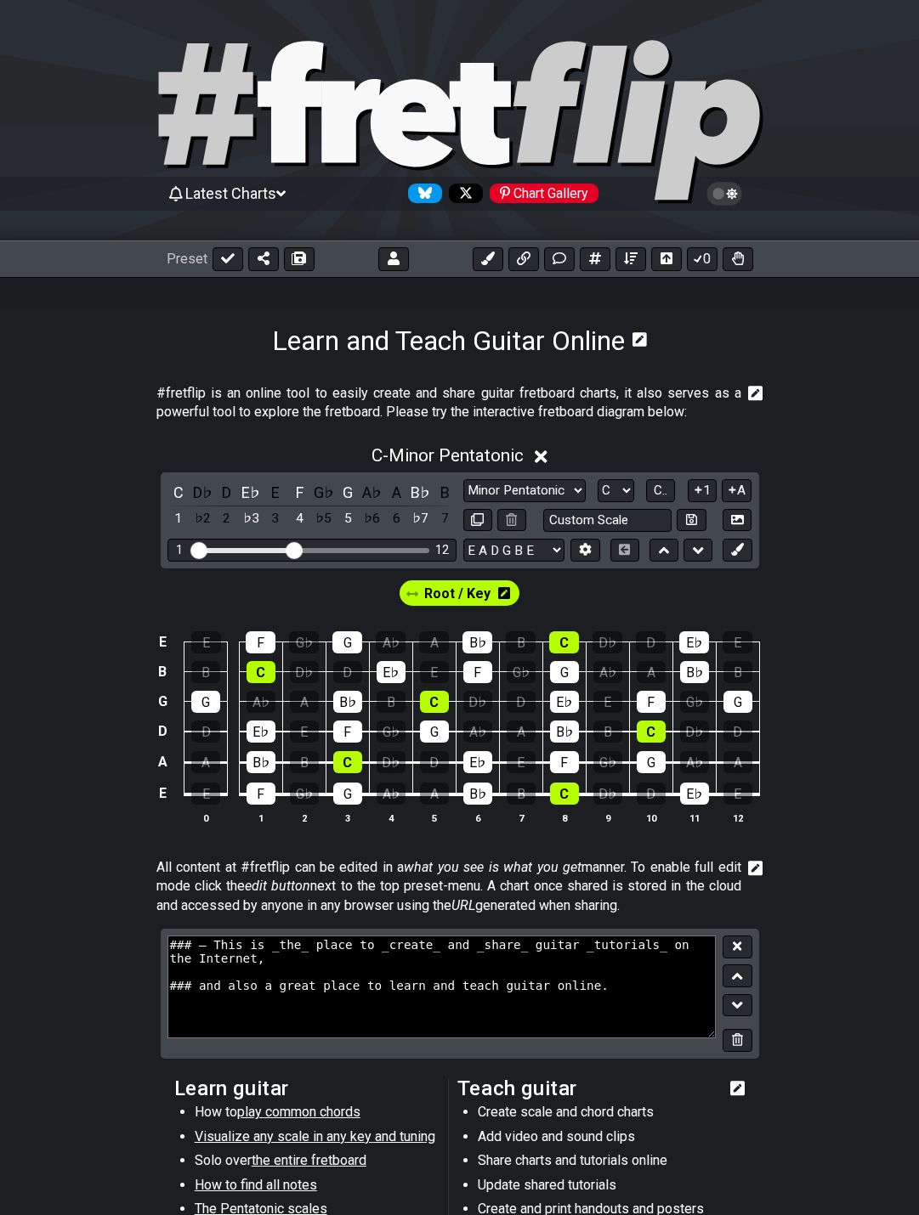
click at [205, 947] on textarea "### — This is _the_ place to _create_ and _share_ guitar _tutorials_ on the Int…" at bounding box center [441, 987] width 549 height 102
paste textarea "–"
type textarea "### – This is _the_ place to _create_ and _share_ guitar _tutorials_ on the Int…"
click at [739, 949] on icon at bounding box center [736, 946] width 8 height 8
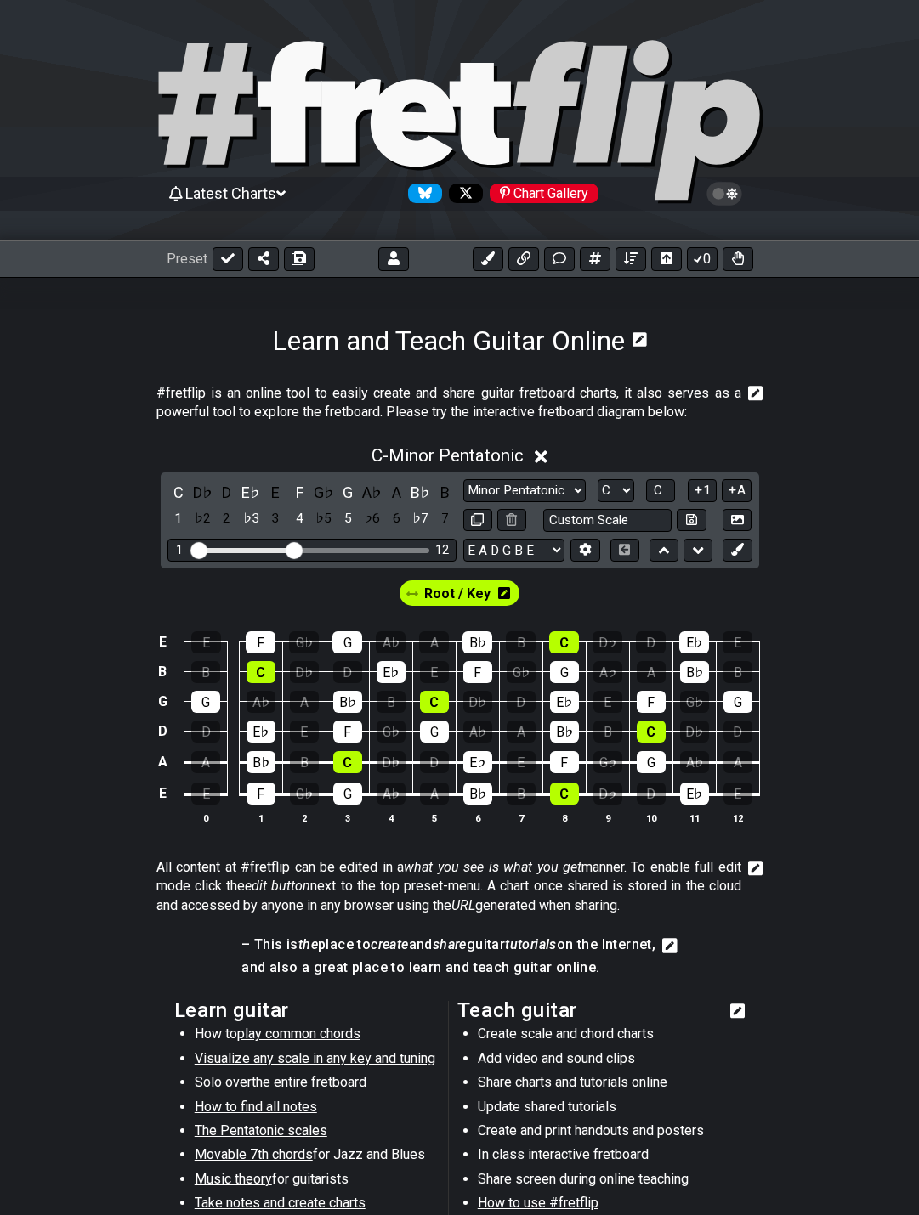
drag, startPoint x: 223, startPoint y: 263, endPoint x: 206, endPoint y: 272, distance: 19.4
click at [223, 263] on icon at bounding box center [228, 258] width 14 height 10
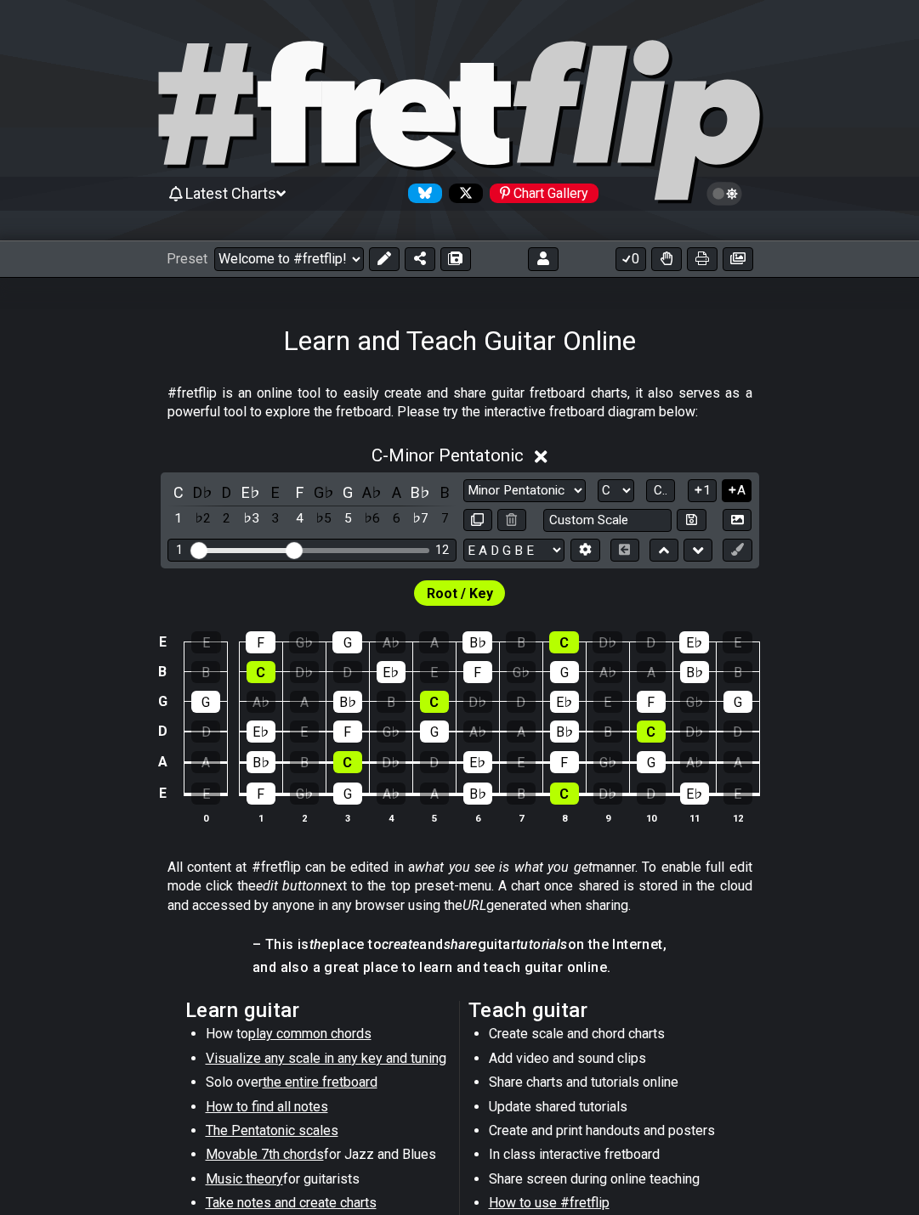
click at [742, 492] on button "A" at bounding box center [736, 490] width 30 height 23
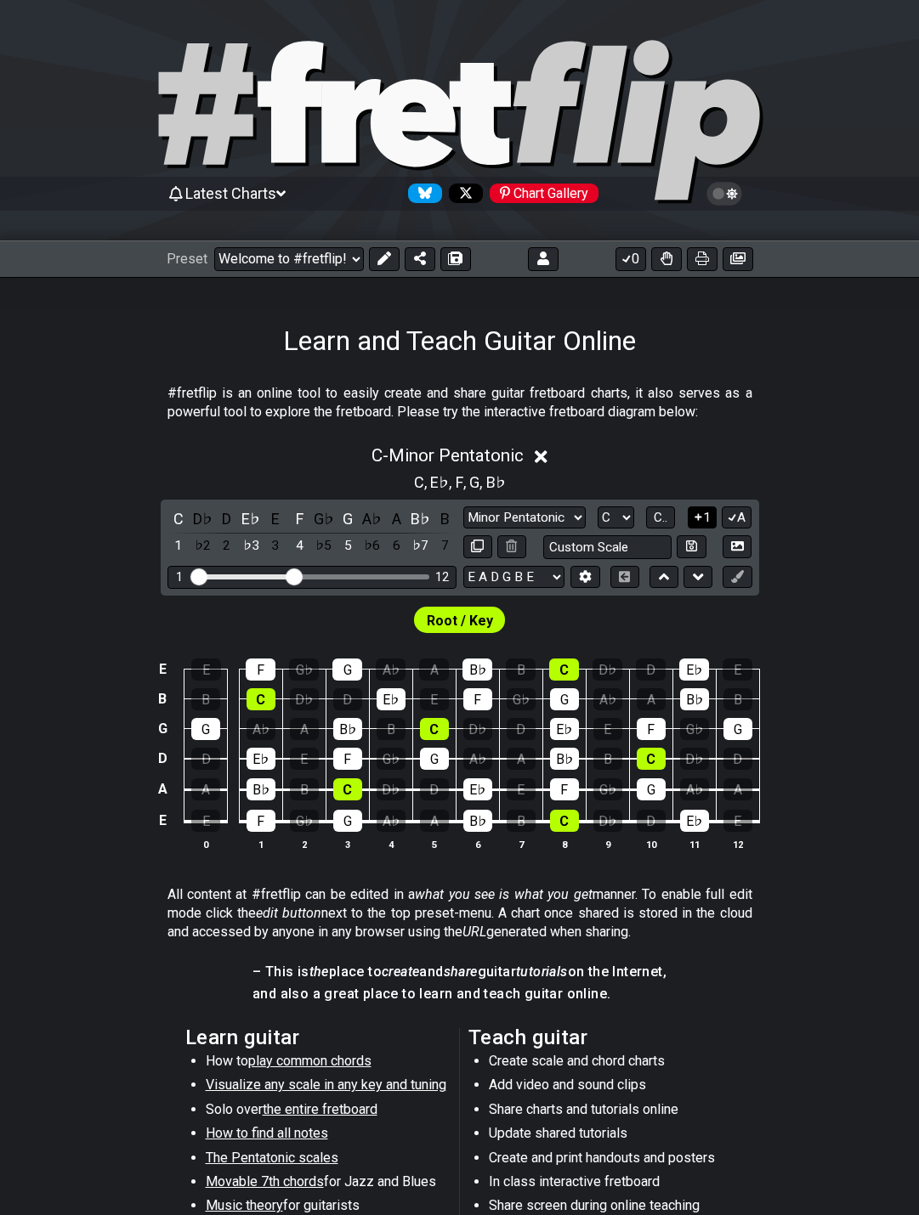
click at [699, 520] on icon at bounding box center [698, 517] width 16 height 13
click at [712, 517] on button "1" at bounding box center [701, 517] width 29 height 23
click at [705, 517] on button "1" at bounding box center [701, 517] width 29 height 23
click at [700, 524] on button "1" at bounding box center [701, 517] width 29 height 23
click at [739, 523] on button "A" at bounding box center [736, 517] width 30 height 23
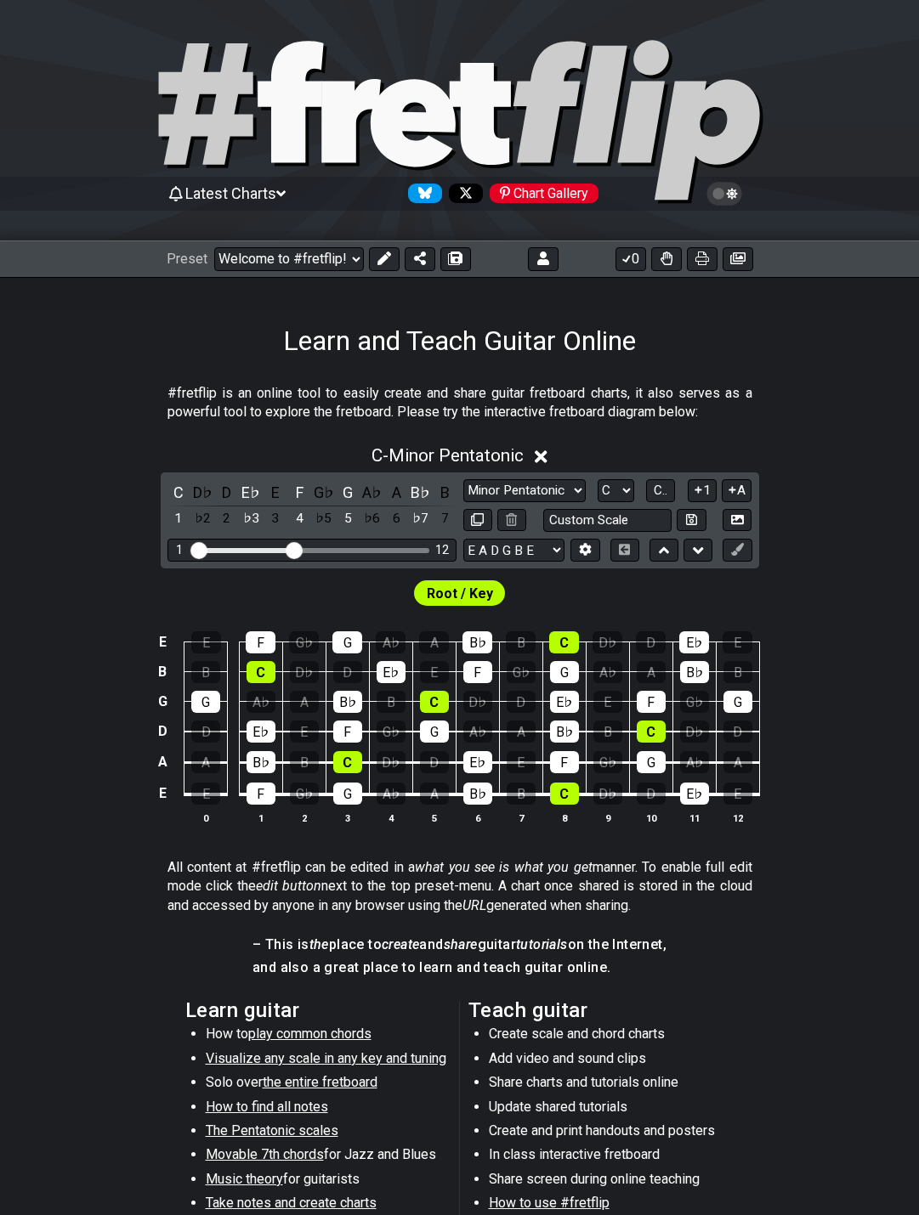
click at [849, 541] on div "C - Minor Pentatonic C D♭ D E♭ E F G♭ G A♭ A B♭ B 1 ♭2 2 ♭3 3 4 ♭5 5 ♭6 6 ♭7 7 …" at bounding box center [459, 641] width 919 height 413
